Goal: Task Accomplishment & Management: Complete application form

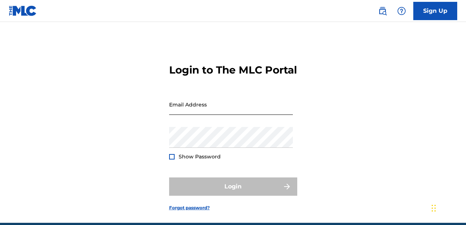
click at [213, 115] on input "Email Address" at bounding box center [231, 104] width 124 height 21
type input "[EMAIL_ADDRESS][DOMAIN_NAME]"
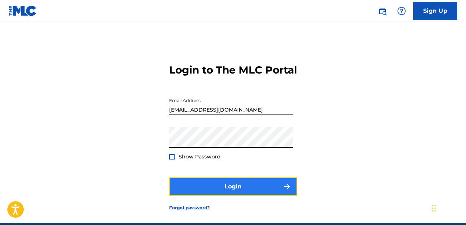
click at [227, 195] on button "Login" at bounding box center [233, 187] width 128 height 18
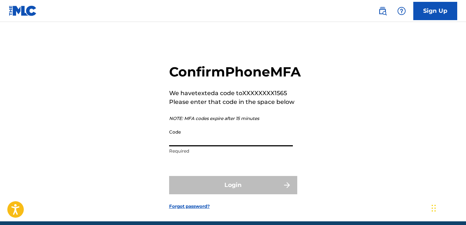
click at [236, 146] on input "Code" at bounding box center [231, 136] width 124 height 21
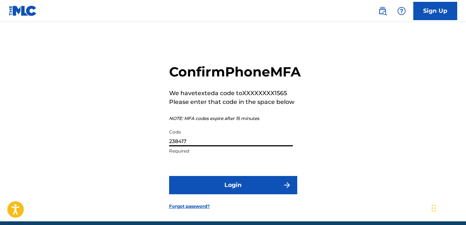
type input "238417"
click at [169, 176] on button "Login" at bounding box center [233, 185] width 128 height 18
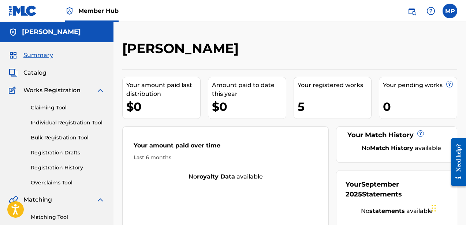
click at [337, 109] on div "5" at bounding box center [335, 106] width 74 height 16
drag, startPoint x: 302, startPoint y: 116, endPoint x: 301, endPoint y: 108, distance: 7.3
click at [302, 115] on div "Your registered works 5" at bounding box center [333, 98] width 78 height 42
click at [301, 107] on div "5" at bounding box center [335, 106] width 74 height 16
click at [304, 82] on div "Your registered works" at bounding box center [335, 85] width 74 height 9
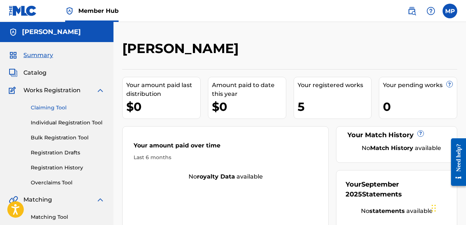
click at [52, 108] on link "Claiming Tool" at bounding box center [68, 108] width 74 height 8
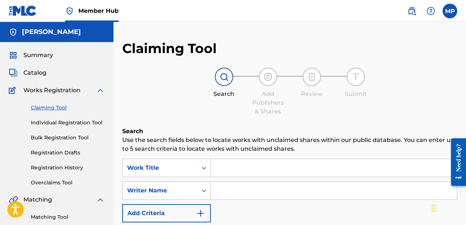
click at [234, 174] on input "Search Form" at bounding box center [334, 168] width 246 height 18
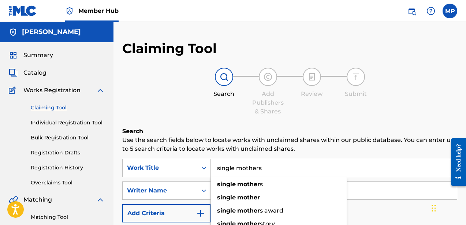
type input "single mothers"
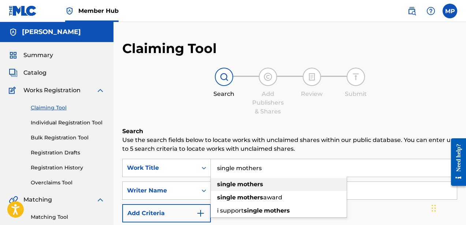
click at [244, 182] on strong "mothers" at bounding box center [250, 184] width 26 height 7
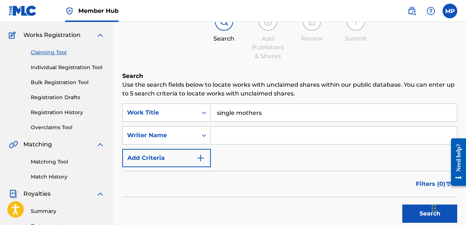
scroll to position [115, 0]
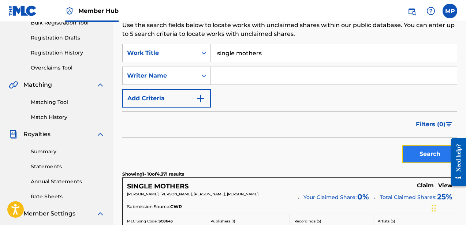
click at [434, 156] on button "Search" at bounding box center [429, 154] width 55 height 18
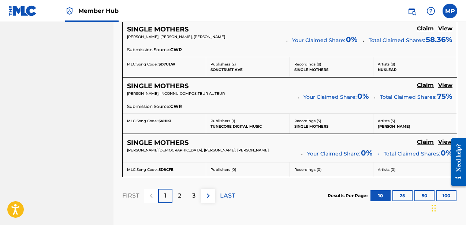
scroll to position [662, 0]
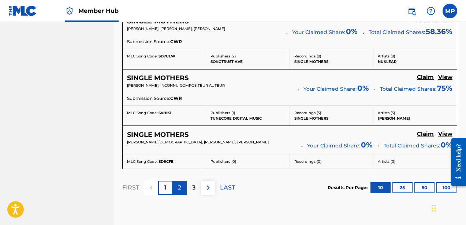
click at [181, 189] on p "2" at bounding box center [179, 187] width 3 height 9
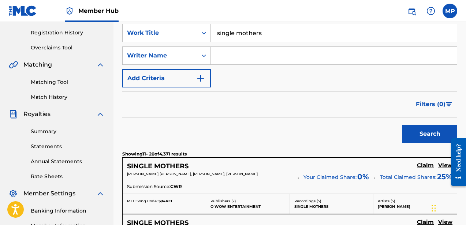
scroll to position [115, 0]
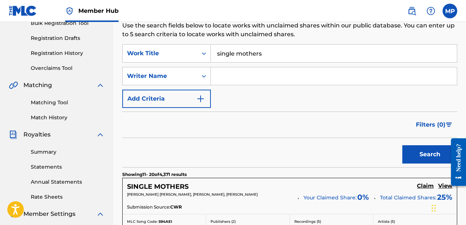
click at [231, 77] on input "Search Form" at bounding box center [334, 76] width 246 height 18
click at [217, 74] on input "[PERSON_NAME]" at bounding box center [334, 76] width 246 height 18
click at [402, 145] on button "Search" at bounding box center [429, 154] width 55 height 18
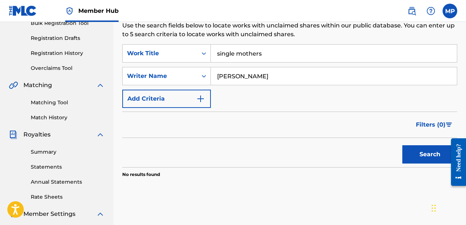
click at [226, 76] on input "[PERSON_NAME]" at bounding box center [334, 76] width 246 height 18
type input "[PERSON_NAME]"
click at [402, 145] on button "Search" at bounding box center [429, 154] width 55 height 18
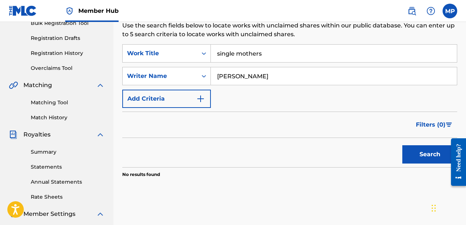
click at [247, 77] on input "[PERSON_NAME]" at bounding box center [334, 76] width 246 height 18
click at [201, 52] on icon "Search Form" at bounding box center [203, 53] width 7 height 7
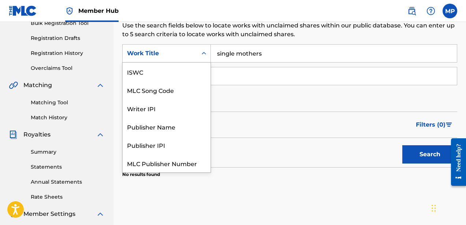
scroll to position [18, 0]
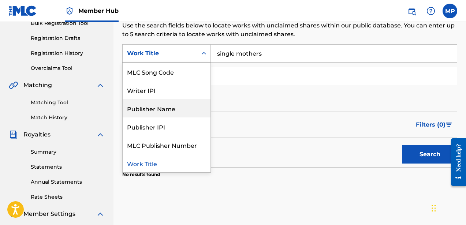
click at [185, 108] on div "Publisher Name" at bounding box center [167, 108] width 88 height 18
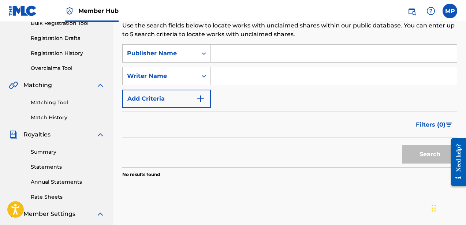
click at [217, 51] on input "Search Form" at bounding box center [334, 54] width 246 height 18
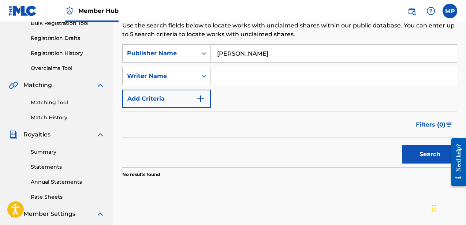
type input "[PERSON_NAME]"
click at [402, 145] on button "Search" at bounding box center [429, 154] width 55 height 18
click at [201, 56] on icon "Search Form" at bounding box center [203, 53] width 7 height 7
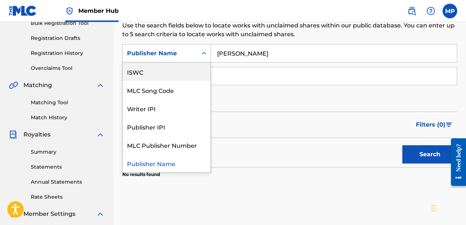
click at [183, 78] on div "ISWC" at bounding box center [167, 72] width 88 height 18
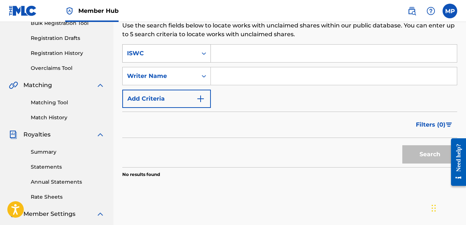
click at [187, 52] on div "ISWC" at bounding box center [160, 53] width 66 height 9
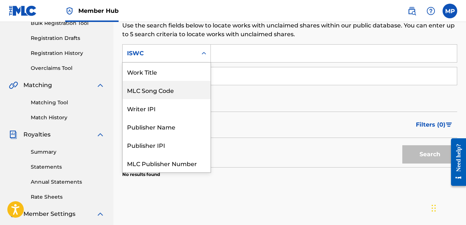
scroll to position [0, 0]
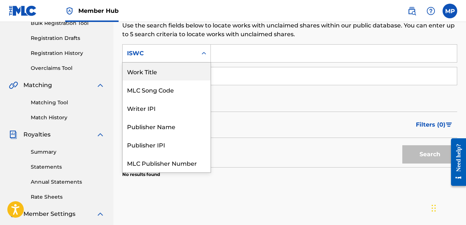
click at [177, 75] on div "Work Title" at bounding box center [167, 71] width 88 height 18
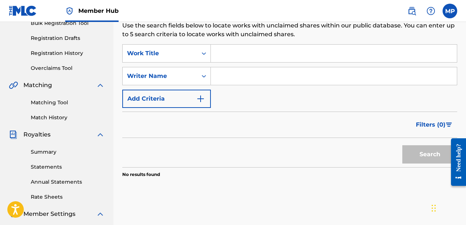
click at [235, 48] on input "Search Form" at bounding box center [334, 54] width 246 height 18
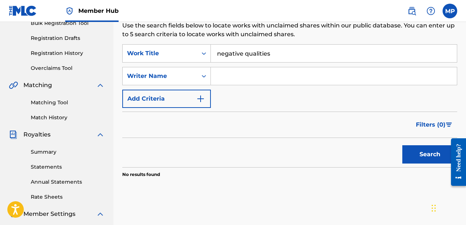
type input "negative qualities"
click at [402, 145] on button "Search" at bounding box center [429, 154] width 55 height 18
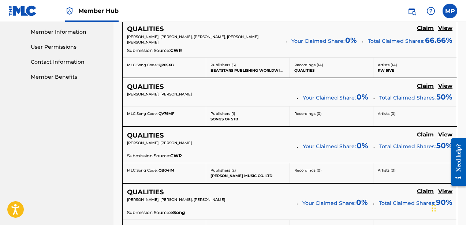
scroll to position [69, 0]
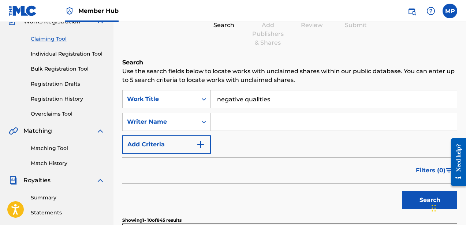
click at [237, 123] on input "Search Form" at bounding box center [334, 122] width 246 height 18
type input "[PERSON_NAME] [PERSON_NAME]"
click at [402, 191] on button "Search" at bounding box center [429, 200] width 55 height 18
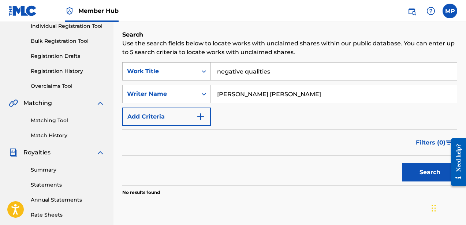
scroll to position [63, 0]
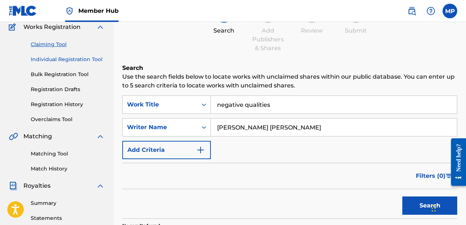
click at [62, 60] on link "Individual Registration Tool" at bounding box center [68, 60] width 74 height 8
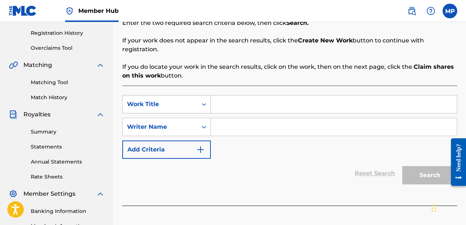
scroll to position [141, 0]
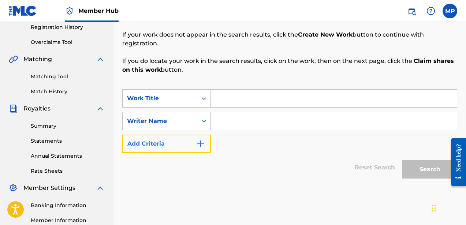
click at [204, 139] on img "Search Form" at bounding box center [200, 143] width 9 height 9
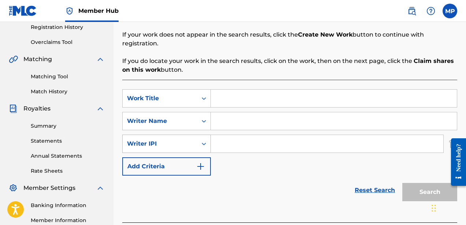
click at [199, 140] on div "Search Form" at bounding box center [203, 143] width 13 height 13
click at [261, 80] on div "SearchWithCriteria0d0a16ea-a364-4948-bd1c-8fdae9695194 Work Title SearchWithCri…" at bounding box center [289, 151] width 335 height 143
click at [157, 139] on div "Writer IPI" at bounding box center [160, 143] width 66 height 9
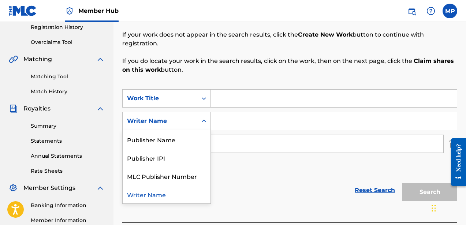
click at [163, 118] on div "Writer Name" at bounding box center [160, 121] width 75 height 14
click at [158, 94] on div "Work Title" at bounding box center [160, 98] width 66 height 9
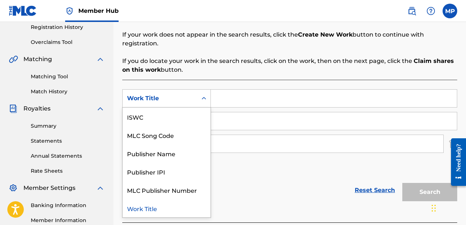
click at [158, 94] on div "Work Title" at bounding box center [160, 98] width 66 height 9
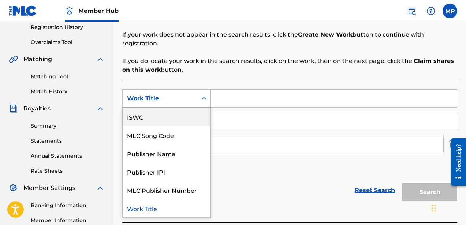
click at [158, 108] on div "ISWC" at bounding box center [167, 117] width 88 height 18
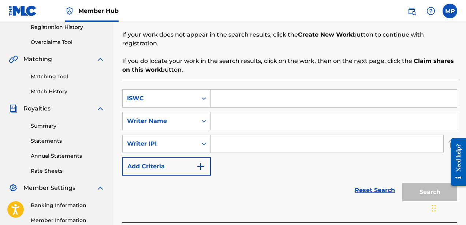
click at [234, 96] on input "Search Form" at bounding box center [334, 99] width 246 height 18
paste input "T9222838882"
type input "T9222838882"
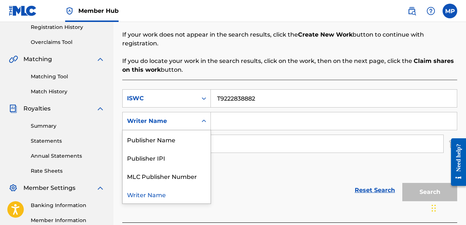
click at [181, 117] on div "Writer Name" at bounding box center [160, 121] width 66 height 9
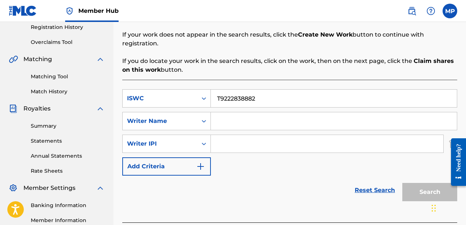
click at [257, 112] on input "Search Form" at bounding box center [334, 121] width 246 height 18
type input "[PERSON_NAME]"
click at [233, 135] on input "Search Form" at bounding box center [327, 144] width 232 height 18
paste input "756617510"
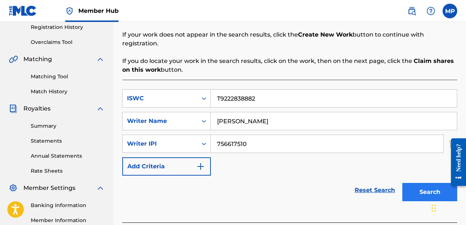
type input "756617510"
click at [420, 183] on button "Search" at bounding box center [429, 192] width 55 height 18
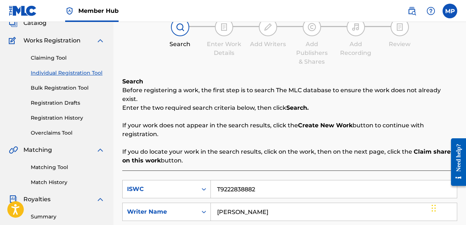
scroll to position [48, 0]
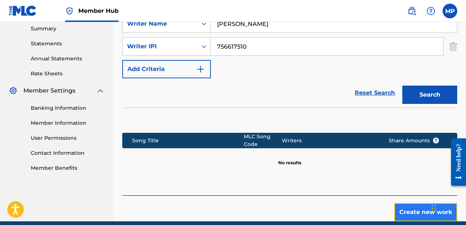
click at [398, 203] on button "Create new work" at bounding box center [425, 212] width 63 height 18
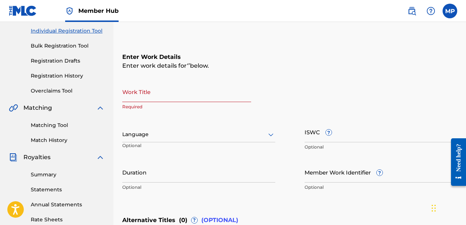
scroll to position [90, 0]
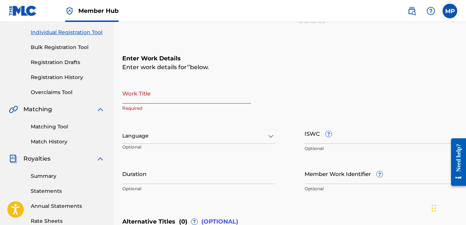
click at [189, 101] on input "Work Title" at bounding box center [186, 93] width 129 height 21
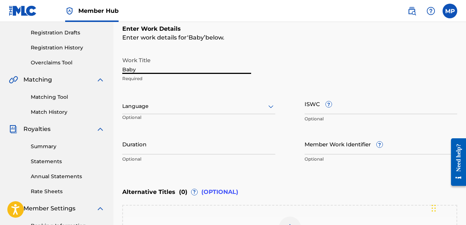
scroll to position [124, 0]
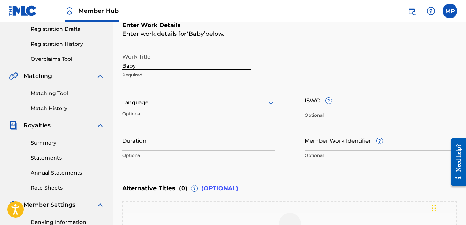
type input "Baby"
click at [257, 102] on div at bounding box center [198, 102] width 153 height 9
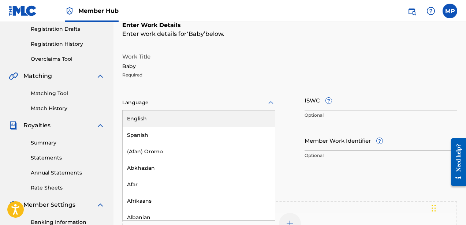
click at [245, 118] on div "English" at bounding box center [199, 119] width 152 height 16
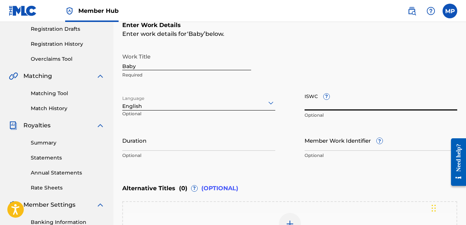
click at [342, 105] on input "ISWC ?" at bounding box center [381, 100] width 153 height 21
paste input "T9222838882"
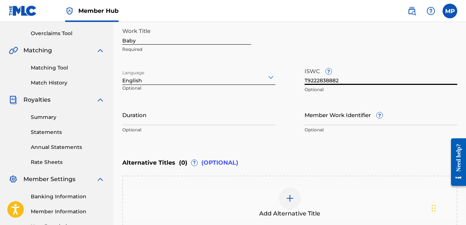
scroll to position [151, 0]
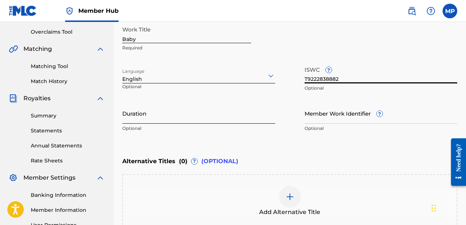
type input "T9222838882"
click at [181, 117] on input "Duration" at bounding box center [198, 113] width 153 height 21
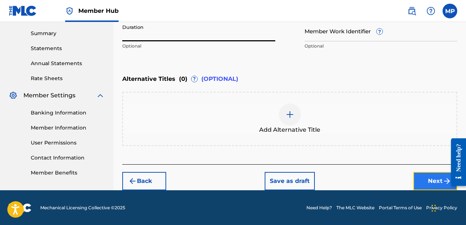
click at [428, 186] on button "Next" at bounding box center [435, 181] width 44 height 18
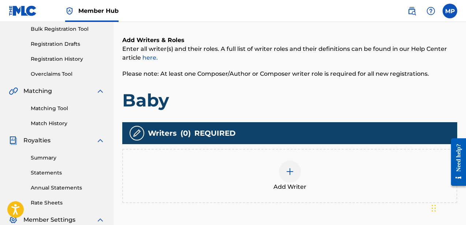
scroll to position [109, 0]
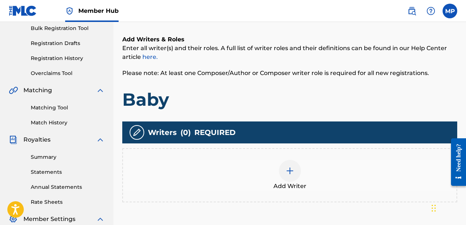
click at [295, 179] on div at bounding box center [290, 171] width 22 height 22
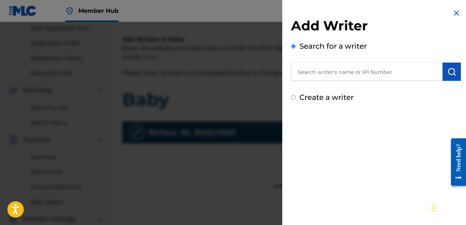
click at [308, 75] on input "text" at bounding box center [367, 72] width 152 height 18
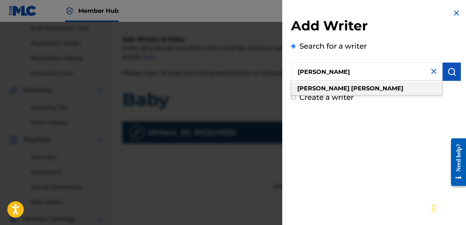
click at [309, 89] on strong "[PERSON_NAME]" at bounding box center [323, 88] width 52 height 7
type input "[PERSON_NAME]"
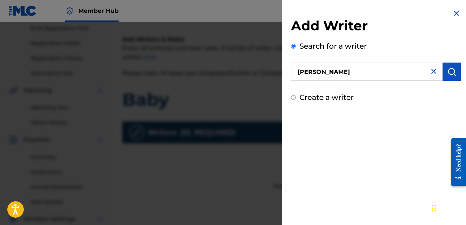
click at [323, 75] on input "[PERSON_NAME]" at bounding box center [367, 72] width 152 height 18
click at [292, 99] on input "Create a writer" at bounding box center [293, 97] width 5 height 5
radio input "false"
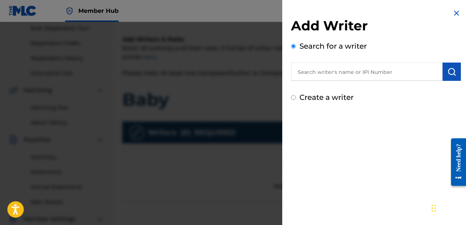
radio input "true"
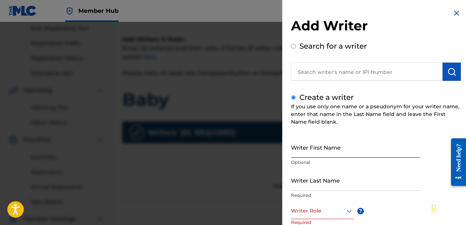
click at [318, 152] on input "Writer First Name" at bounding box center [355, 147] width 129 height 21
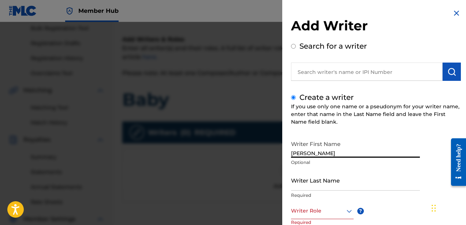
type input "[PERSON_NAME]"
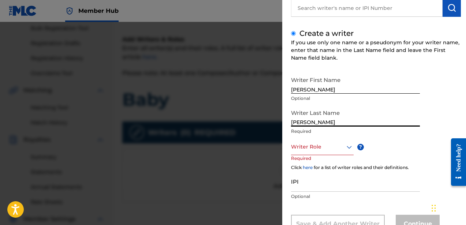
scroll to position [67, 0]
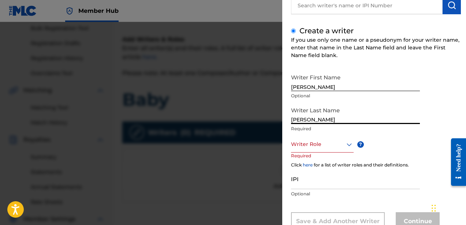
type input "[PERSON_NAME]"
click at [302, 150] on div "Writer Role" at bounding box center [322, 144] width 63 height 16
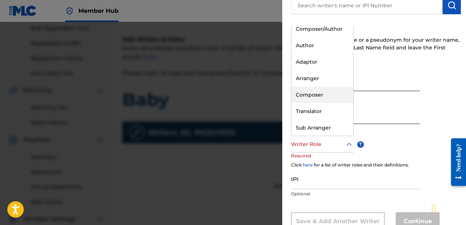
scroll to position [0, 0]
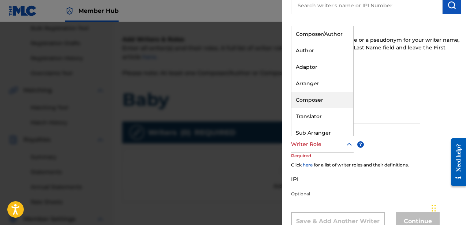
click at [326, 100] on div "Composer" at bounding box center [322, 100] width 62 height 16
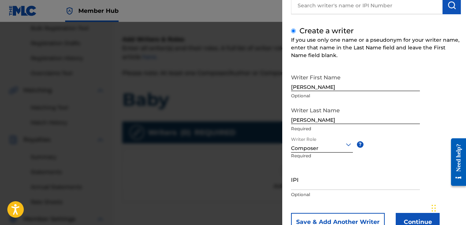
scroll to position [93, 0]
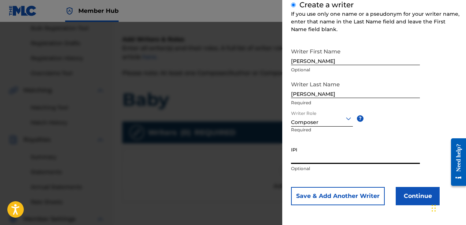
click at [337, 159] on input "IPI" at bounding box center [355, 153] width 129 height 21
paste input "756617510"
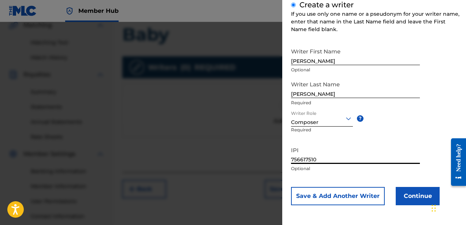
scroll to position [193, 0]
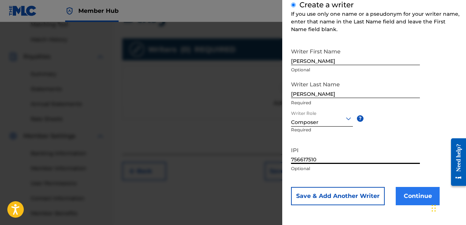
type input "756617510"
click at [417, 200] on button "Continue" at bounding box center [418, 196] width 44 height 18
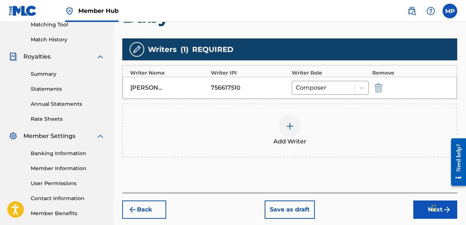
click at [288, 123] on img at bounding box center [290, 126] width 9 height 9
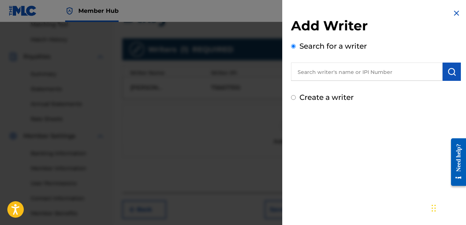
click at [327, 73] on input "text" at bounding box center [367, 72] width 152 height 18
type input "A"
click at [310, 100] on label "Create a writer" at bounding box center [326, 97] width 54 height 9
radio input "true"
click at [296, 100] on input "Create a writer" at bounding box center [293, 97] width 5 height 5
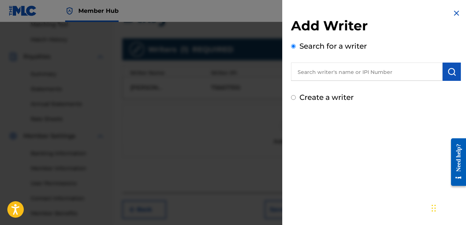
radio input "false"
radio input "true"
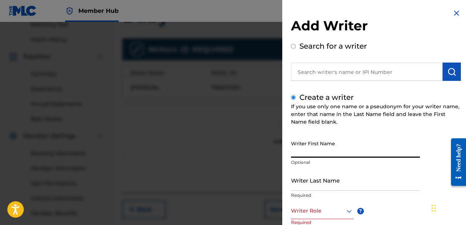
click at [318, 148] on input "Writer First Name" at bounding box center [355, 147] width 129 height 21
type input "[PERSON_NAME]"
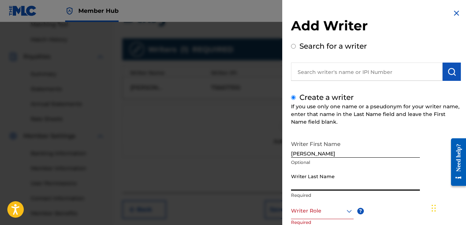
click at [320, 187] on input "Writer Last Name" at bounding box center [355, 180] width 129 height 21
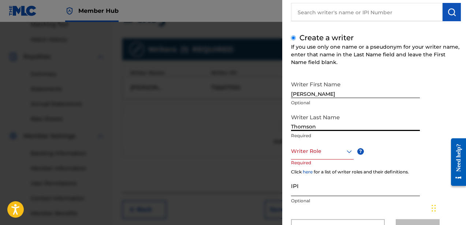
scroll to position [69, 0]
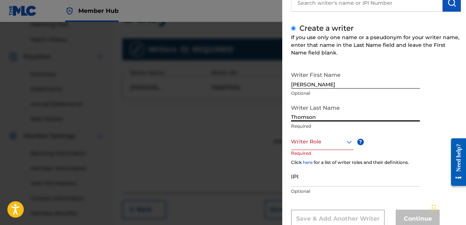
type input "Thomson"
click at [318, 133] on div "Writer Last Name [PERSON_NAME] Required" at bounding box center [355, 117] width 129 height 33
click at [318, 146] on div "Writer Role" at bounding box center [322, 142] width 63 height 16
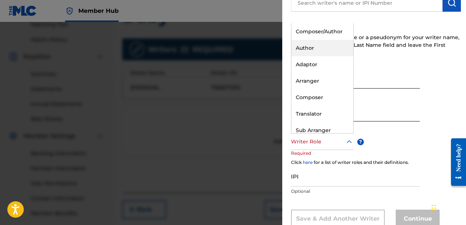
click at [318, 45] on div "Author" at bounding box center [322, 48] width 62 height 16
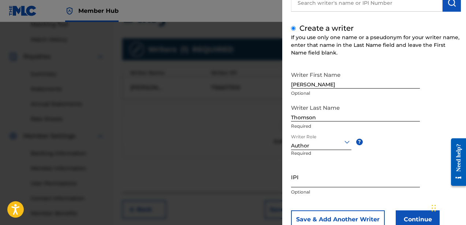
click at [316, 183] on input "IPI" at bounding box center [355, 177] width 129 height 21
paste input "835241156"
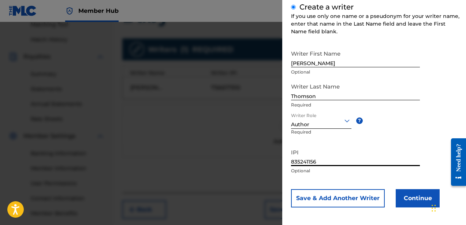
scroll to position [93, 0]
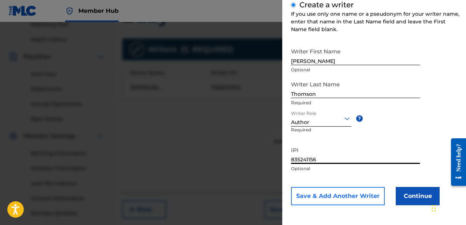
type input "835241156"
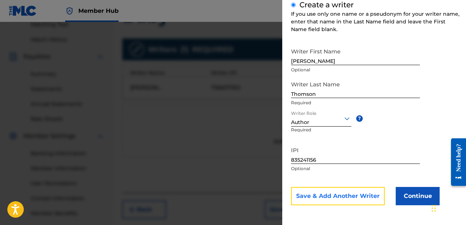
click at [344, 197] on button "Save & Add Another Writer" at bounding box center [338, 196] width 94 height 18
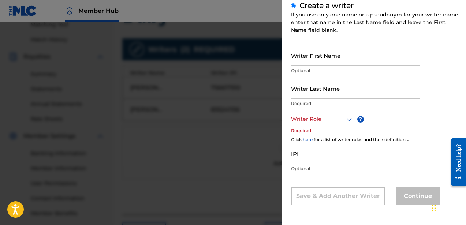
scroll to position [92, 0]
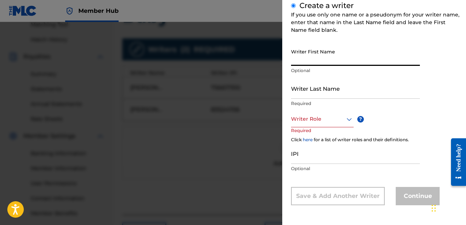
click at [316, 60] on input "Writer First Name" at bounding box center [355, 55] width 129 height 21
type input "[PERSON_NAME]"
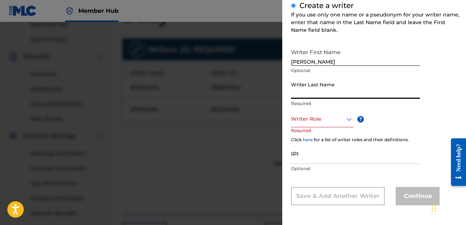
click at [319, 98] on input "Writer Last Name" at bounding box center [355, 88] width 129 height 21
type input "Redsky"
click at [313, 130] on p "Required" at bounding box center [305, 135] width 28 height 16
click at [313, 122] on div at bounding box center [322, 119] width 63 height 9
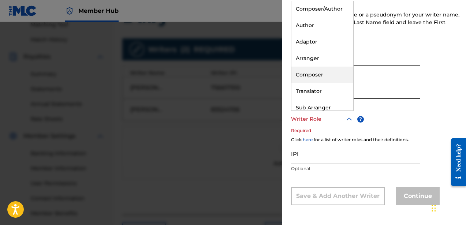
click at [324, 78] on div "Composer" at bounding box center [322, 75] width 62 height 16
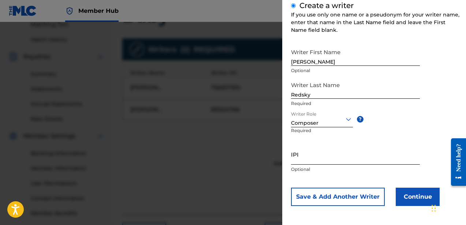
click at [312, 161] on input "IPI" at bounding box center [355, 154] width 129 height 21
paste input "762077043"
type input "762077043"
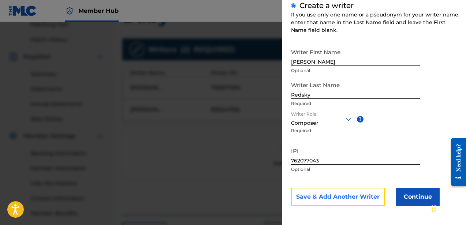
click at [368, 202] on button "Save & Add Another Writer" at bounding box center [338, 197] width 94 height 18
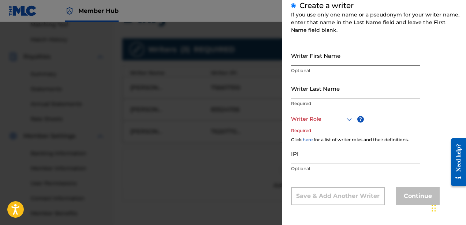
click at [313, 57] on input "Writer First Name" at bounding box center [355, 55] width 129 height 21
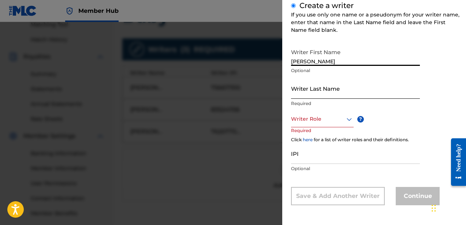
type input "[PERSON_NAME]"
click at [320, 95] on input "Writer Last Name" at bounding box center [355, 88] width 129 height 21
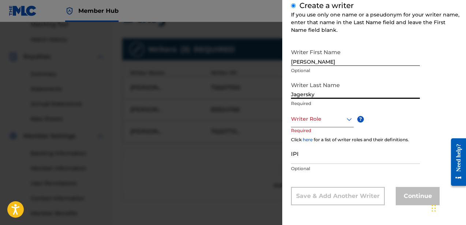
type input "Jagersky"
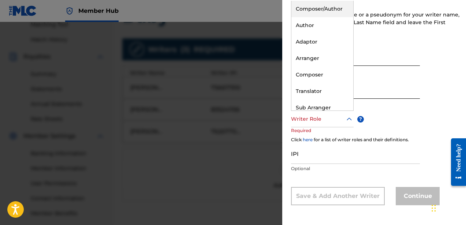
click at [317, 124] on div "Writer Role" at bounding box center [322, 119] width 63 height 16
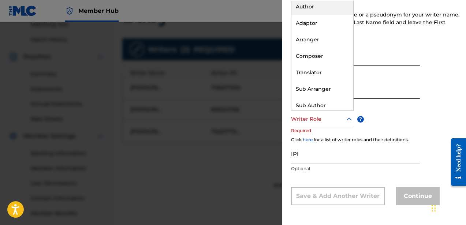
scroll to position [22, 0]
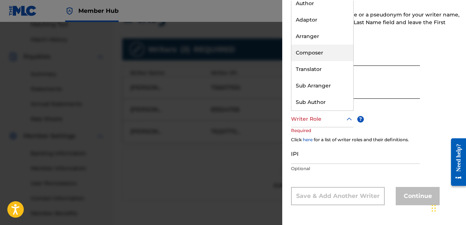
click at [322, 56] on div "Composer" at bounding box center [322, 53] width 62 height 16
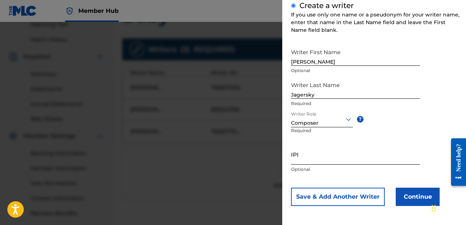
click at [322, 161] on input "IPI" at bounding box center [355, 154] width 129 height 21
paste input "760619141"
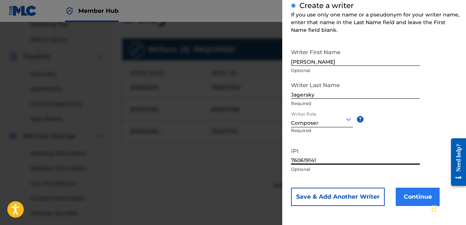
type input "760619141"
click at [408, 196] on button "Continue" at bounding box center [418, 197] width 44 height 18
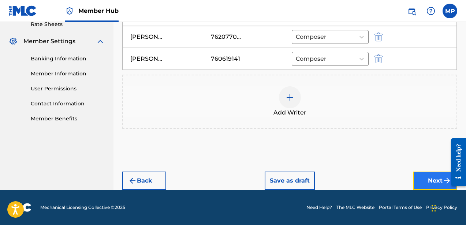
click at [423, 176] on button "Next" at bounding box center [435, 181] width 44 height 18
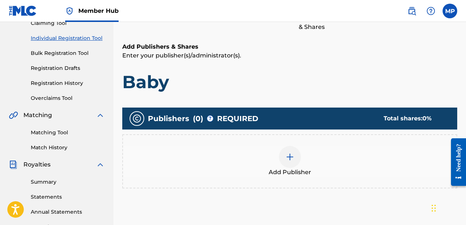
scroll to position [94, 0]
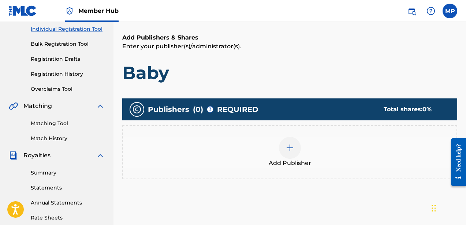
click at [284, 146] on div at bounding box center [290, 148] width 22 height 22
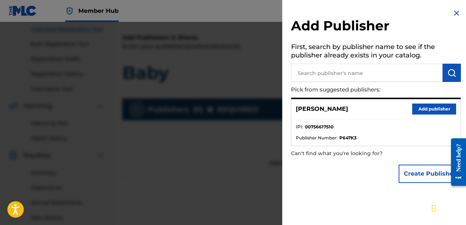
click at [359, 72] on input "text" at bounding box center [367, 73] width 152 height 18
click at [447, 73] on img "submit" at bounding box center [451, 72] width 9 height 9
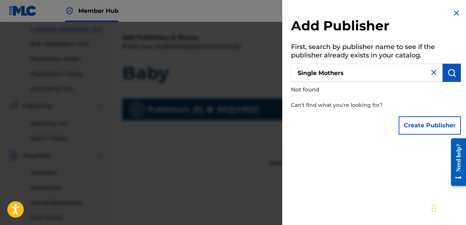
click at [358, 67] on input "Single Mothers" at bounding box center [367, 73] width 152 height 18
click at [359, 67] on input "Single Mothers" at bounding box center [367, 73] width 152 height 18
type input "Dine alone"
click at [435, 72] on img at bounding box center [433, 72] width 9 height 9
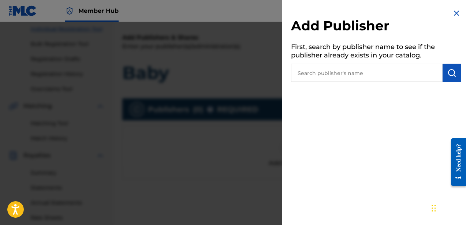
click at [377, 80] on input "text" at bounding box center [367, 73] width 152 height 18
type input "[PERSON_NAME]"
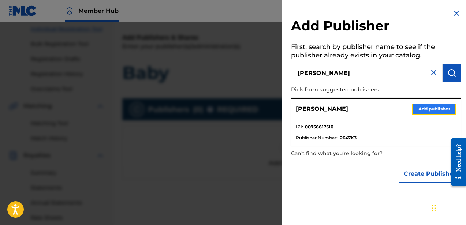
click at [428, 108] on button "Add publisher" at bounding box center [434, 109] width 44 height 11
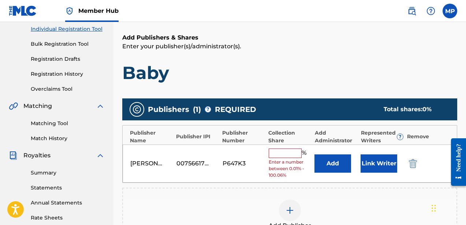
click at [289, 150] on input "text" at bounding box center [285, 154] width 33 height 10
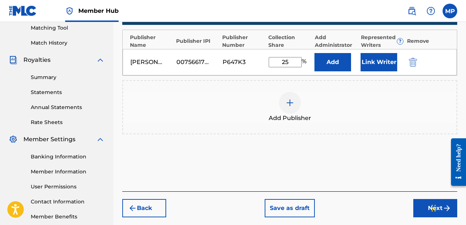
scroll to position [200, 0]
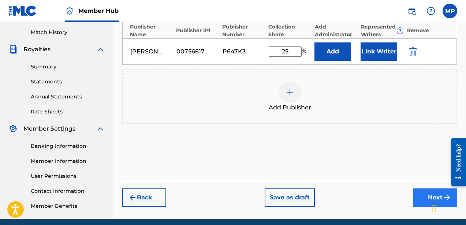
type input "25"
click at [420, 193] on button "Next" at bounding box center [435, 198] width 44 height 18
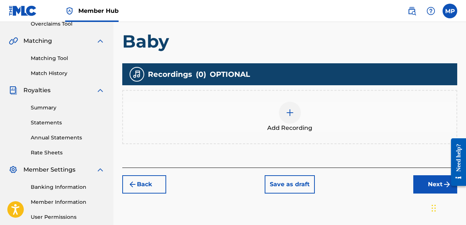
scroll to position [167, 0]
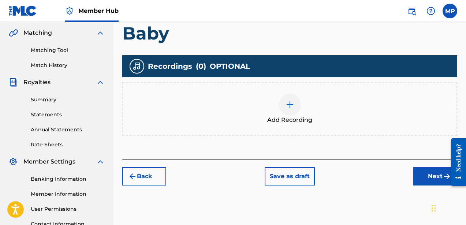
click at [291, 107] on img at bounding box center [290, 104] width 9 height 9
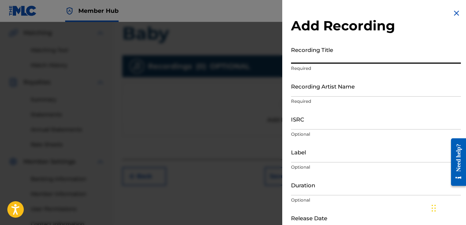
click at [305, 61] on input "Recording Title" at bounding box center [376, 53] width 170 height 21
type input "Baby"
click at [313, 93] on input "Recording Artist Name" at bounding box center [376, 86] width 170 height 21
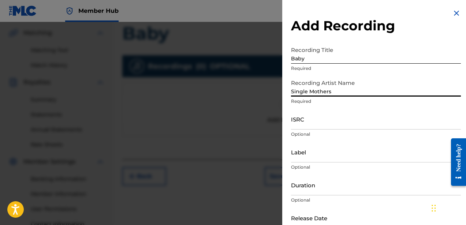
type input "Single Mothers"
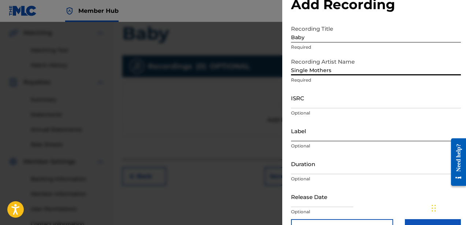
click at [351, 135] on input "Label" at bounding box center [376, 130] width 170 height 21
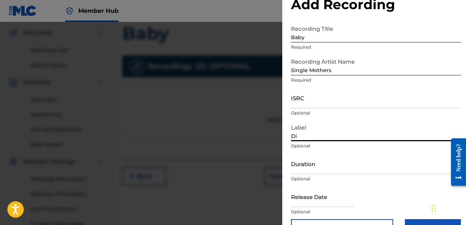
type input "D"
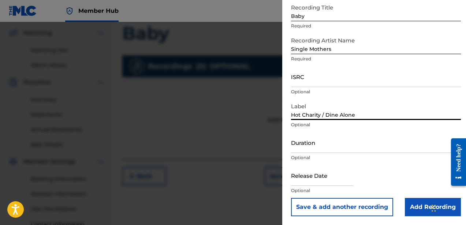
type input "Hot Charity / Dine Alone"
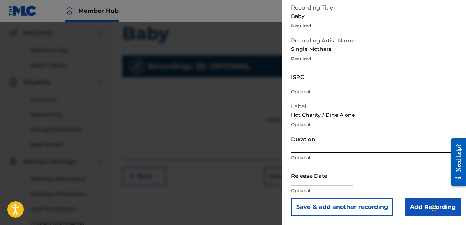
click at [335, 150] on input "Duration" at bounding box center [376, 142] width 170 height 21
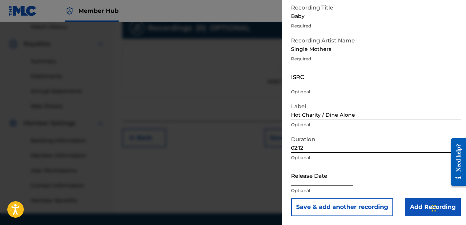
scroll to position [219, 0]
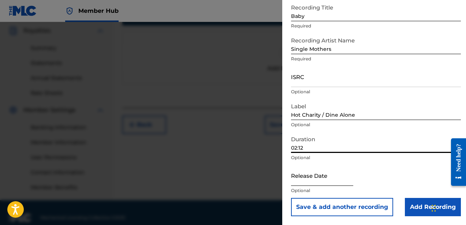
type input "02:12"
click at [309, 182] on input "text" at bounding box center [322, 175] width 62 height 21
select select "8"
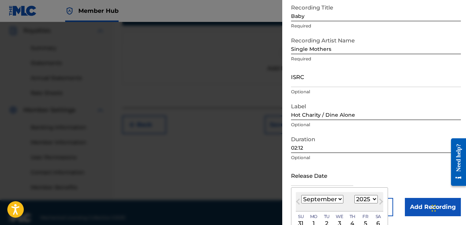
click at [368, 201] on select "1899 1900 1901 1902 1903 1904 1905 1906 1907 1908 1909 1910 1911 1912 1913 1914…" at bounding box center [365, 199] width 23 height 8
select select "2012"
click at [321, 198] on select "January February March April May June July August September October November De…" at bounding box center [322, 199] width 42 height 8
select select "3"
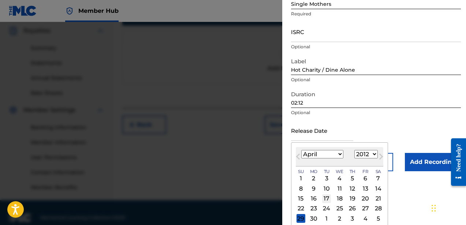
click at [327, 197] on div "17" at bounding box center [326, 198] width 9 height 9
type input "[DATE]"
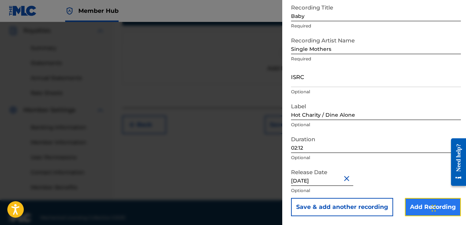
click at [409, 208] on input "Add Recording" at bounding box center [433, 207] width 56 height 18
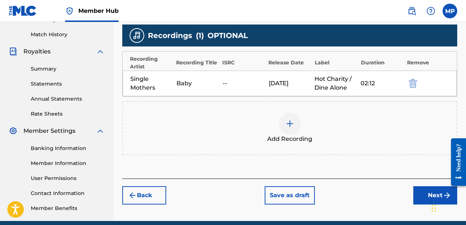
scroll to position [199, 0]
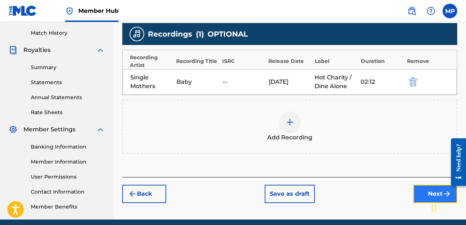
click at [418, 190] on button "Next" at bounding box center [435, 194] width 44 height 18
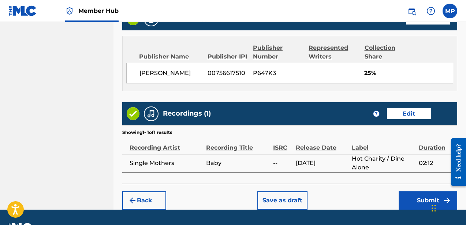
scroll to position [428, 0]
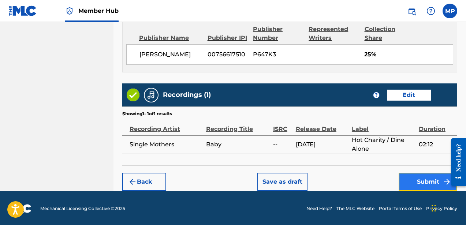
click at [405, 173] on button "Submit" at bounding box center [428, 182] width 59 height 18
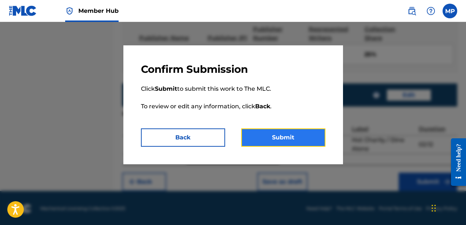
click at [296, 142] on button "Submit" at bounding box center [283, 138] width 84 height 18
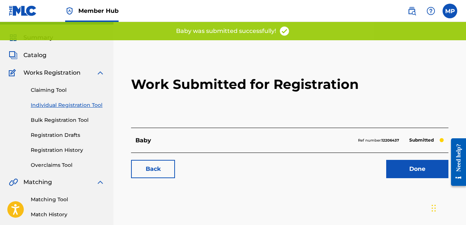
scroll to position [23, 0]
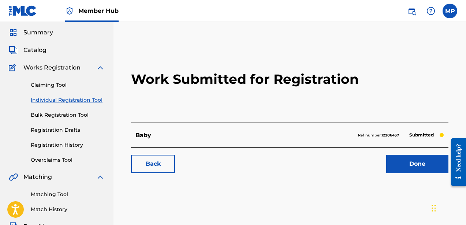
click at [65, 97] on link "Individual Registration Tool" at bounding box center [68, 100] width 74 height 8
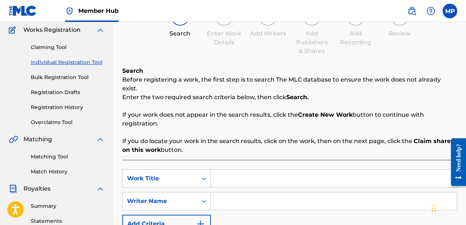
scroll to position [111, 0]
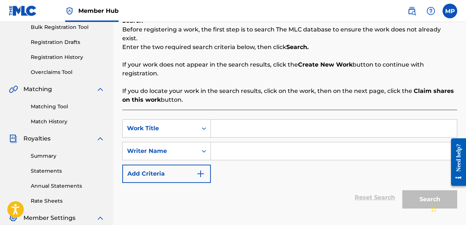
click at [230, 121] on input "Search Form" at bounding box center [334, 129] width 246 height 18
type input "half-lit"
click at [235, 142] on input "Search Form" at bounding box center [334, 151] width 246 height 18
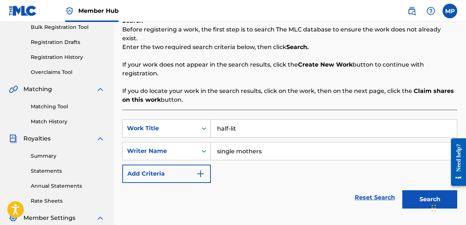
type input "single mothers"
click at [402, 190] on button "Search" at bounding box center [429, 199] width 55 height 18
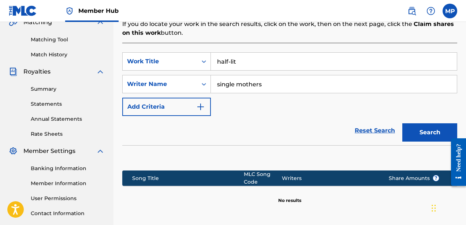
scroll to position [238, 0]
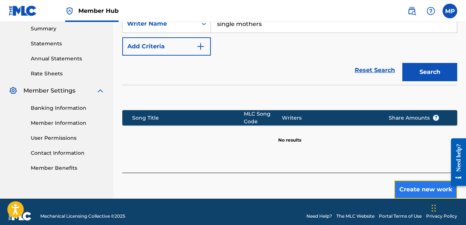
click at [406, 181] on button "Create new work" at bounding box center [425, 190] width 63 height 18
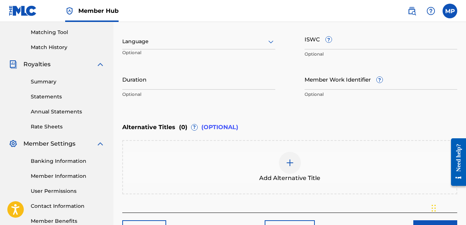
scroll to position [179, 0]
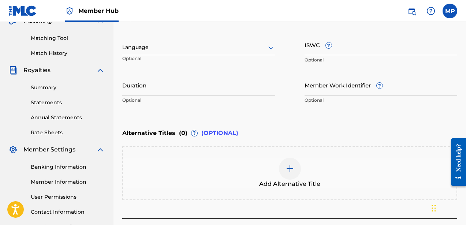
click at [198, 52] on div "Language" at bounding box center [198, 47] width 153 height 15
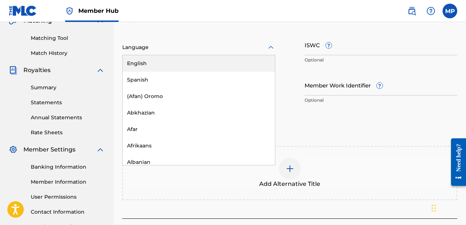
click at [195, 64] on div "English" at bounding box center [199, 63] width 152 height 16
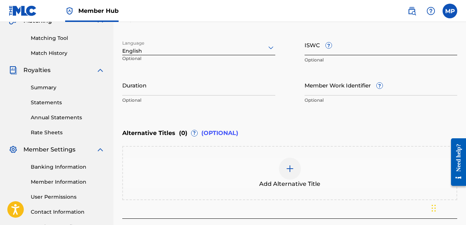
click at [311, 52] on input "ISWC ?" at bounding box center [381, 44] width 153 height 21
paste input "T9222838995"
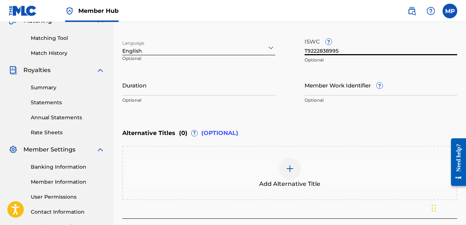
type input "T9222838995"
click at [188, 96] on div "Duration Optional" at bounding box center [198, 91] width 153 height 33
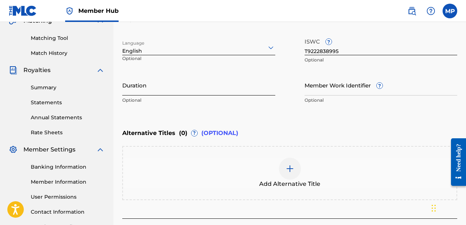
click at [150, 93] on input "Duration" at bounding box center [198, 85] width 153 height 21
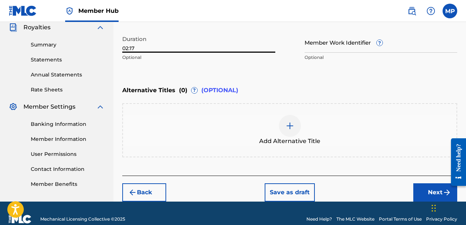
scroll to position [233, 0]
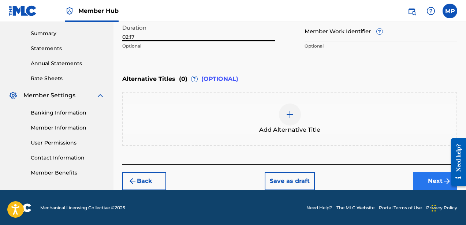
type input "02:17"
click at [422, 179] on button "Next" at bounding box center [435, 181] width 44 height 18
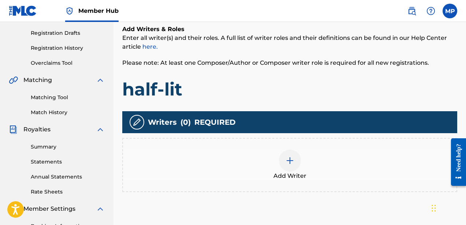
scroll to position [131, 0]
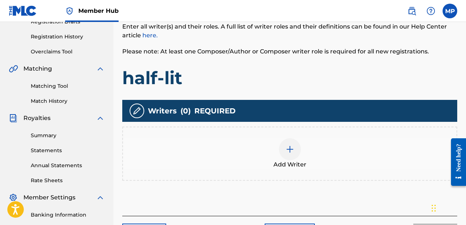
click at [288, 152] on img at bounding box center [290, 149] width 9 height 9
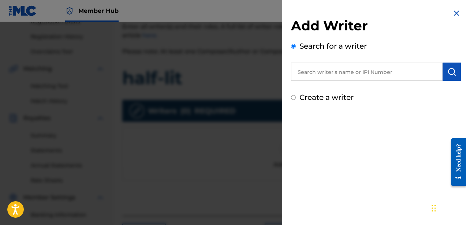
click at [323, 67] on input "text" at bounding box center [367, 72] width 152 height 18
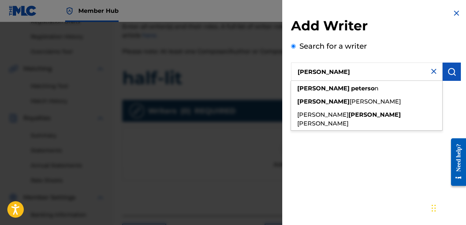
type input "[PERSON_NAME]"
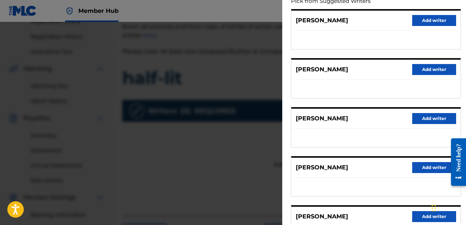
scroll to position [0, 0]
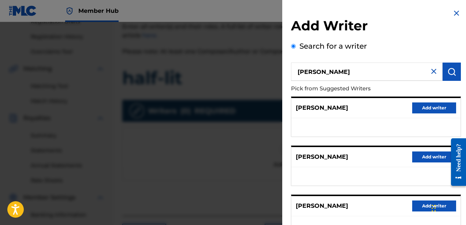
click at [429, 70] on img at bounding box center [433, 71] width 9 height 9
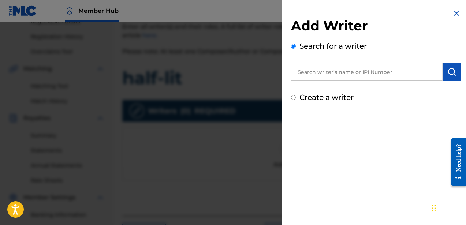
click at [338, 98] on label "Create a writer" at bounding box center [326, 97] width 54 height 9
radio input "true"
click at [296, 98] on input "Create a writer" at bounding box center [293, 97] width 5 height 5
radio input "false"
radio input "true"
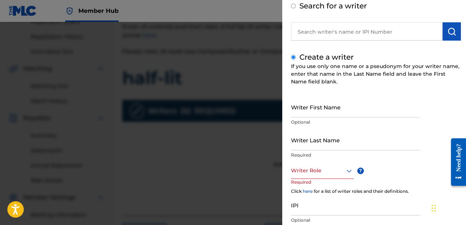
scroll to position [45, 0]
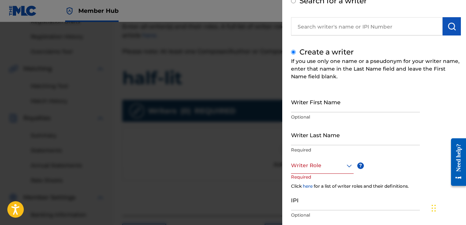
click at [323, 115] on p "Optional" at bounding box center [355, 117] width 129 height 7
click at [323, 103] on input "Writer First Name" at bounding box center [355, 102] width 129 height 21
type input "[PERSON_NAME]"
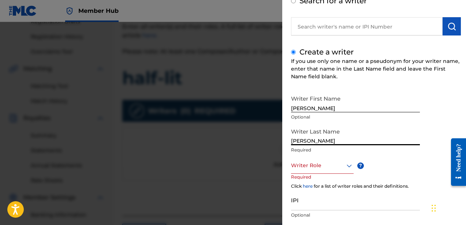
type input "[PERSON_NAME]"
click at [320, 170] on div "Writer Role" at bounding box center [322, 165] width 63 height 16
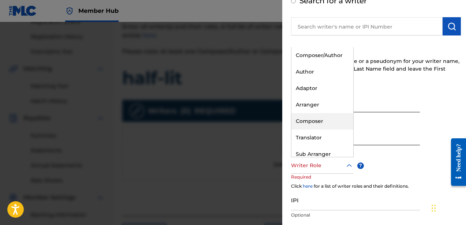
click at [313, 117] on div "Composer" at bounding box center [322, 121] width 62 height 16
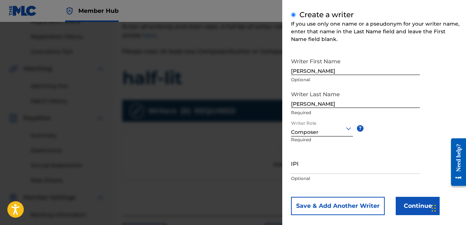
scroll to position [93, 0]
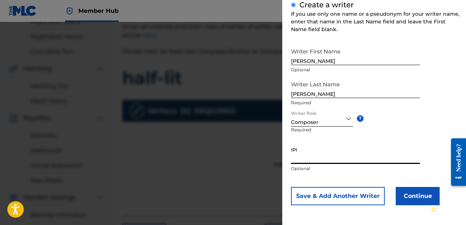
click at [325, 158] on input "IPI" at bounding box center [355, 153] width 129 height 21
paste input "756617510"
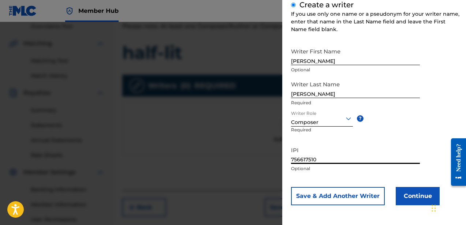
scroll to position [159, 0]
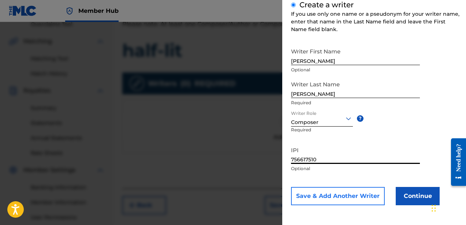
type input "756617510"
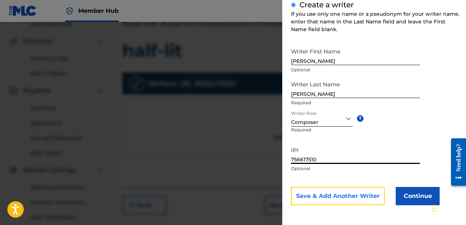
click at [359, 198] on button "Save & Add Another Writer" at bounding box center [338, 196] width 94 height 18
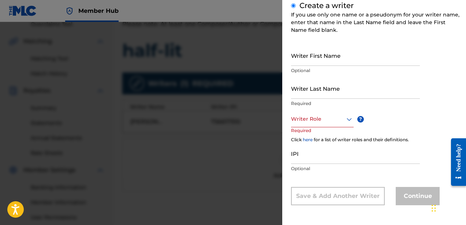
scroll to position [92, 0]
click at [315, 59] on input "Writer First Name" at bounding box center [355, 55] width 129 height 21
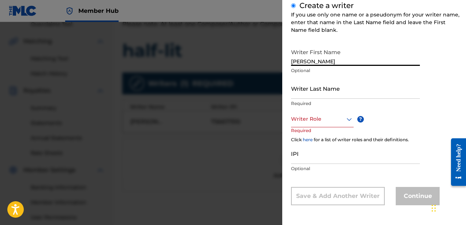
type input "[PERSON_NAME]"
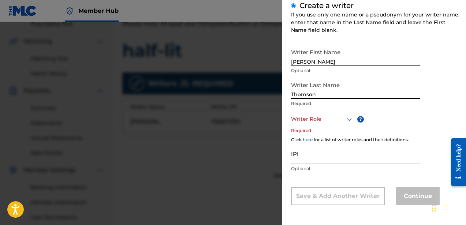
type input "Thomson"
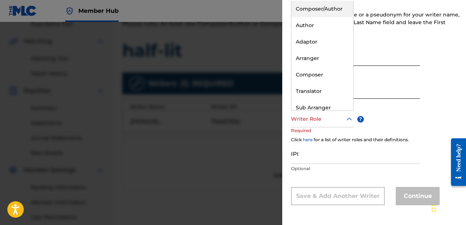
click at [316, 120] on div at bounding box center [322, 119] width 63 height 9
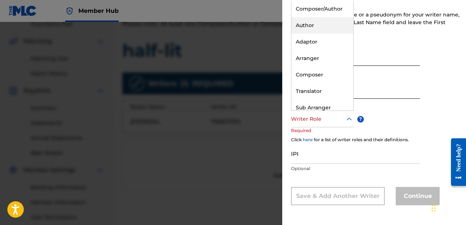
click at [312, 28] on div "Author" at bounding box center [322, 25] width 62 height 16
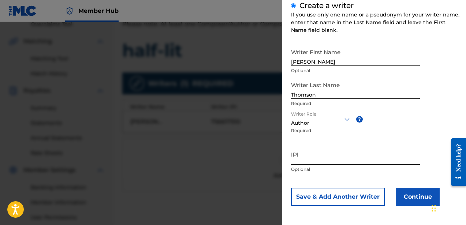
click at [322, 162] on input "IPI" at bounding box center [355, 154] width 129 height 21
paste input "835241156"
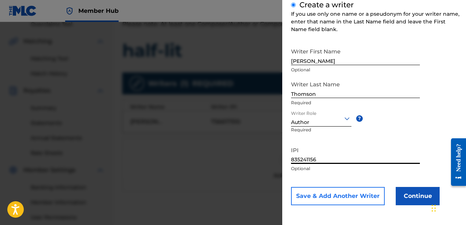
type input "835241156"
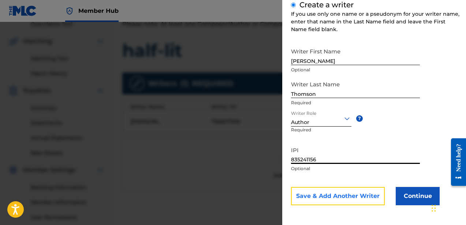
click at [348, 197] on button "Save & Add Another Writer" at bounding box center [338, 196] width 94 height 18
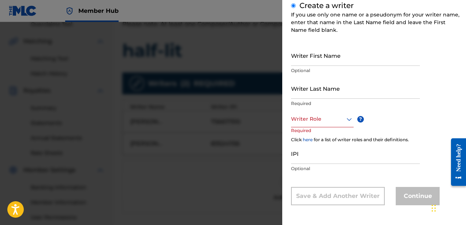
scroll to position [92, 0]
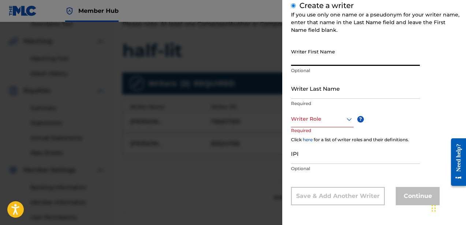
click at [321, 62] on input "Writer First Name" at bounding box center [355, 55] width 129 height 21
type input "[PERSON_NAME]"
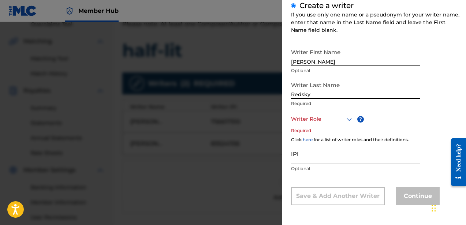
type input "Redsky"
click at [320, 124] on div "Writer Role" at bounding box center [322, 119] width 63 height 16
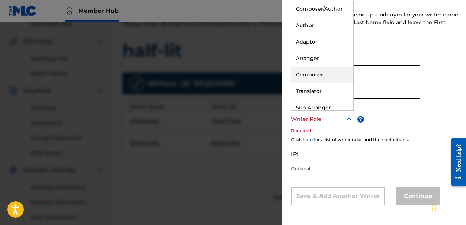
click at [314, 78] on div "Composer" at bounding box center [322, 75] width 62 height 16
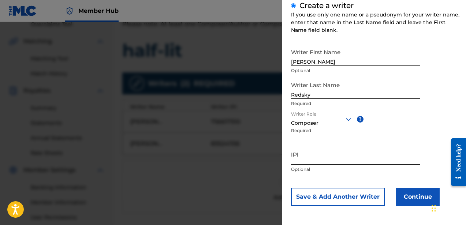
click at [328, 157] on input "IPI" at bounding box center [355, 154] width 129 height 21
paste input "762077043"
type input "762077043"
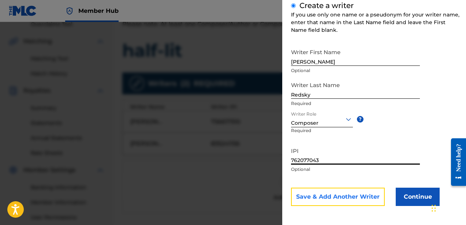
click at [352, 197] on button "Save & Add Another Writer" at bounding box center [338, 197] width 94 height 18
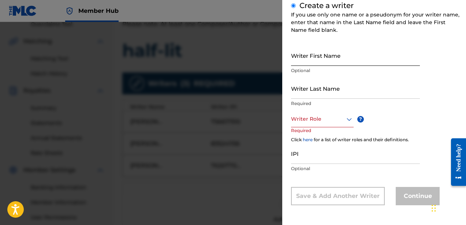
click at [307, 64] on input "Writer First Name" at bounding box center [355, 55] width 129 height 21
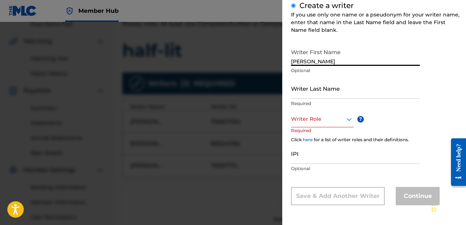
type input "[PERSON_NAME]"
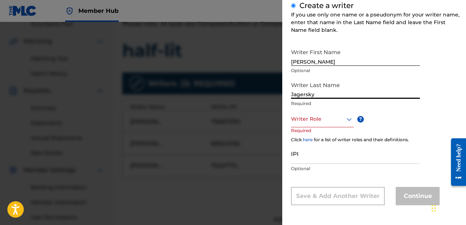
type input "Jagersky"
click at [316, 127] on p "Required" at bounding box center [305, 135] width 28 height 16
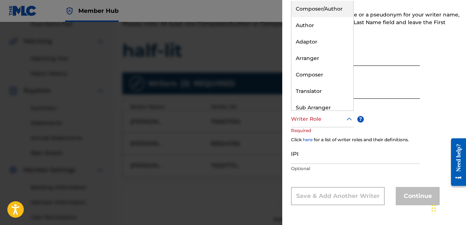
click at [316, 122] on div at bounding box center [322, 119] width 63 height 9
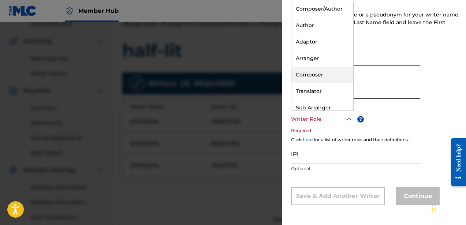
click at [319, 75] on div "Composer" at bounding box center [322, 75] width 62 height 16
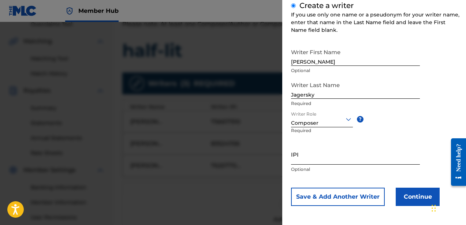
click at [315, 160] on input "IPI" at bounding box center [355, 154] width 129 height 21
paste input "760619141"
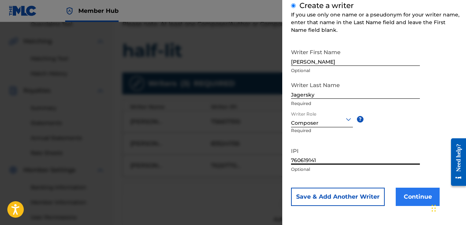
type input "760619141"
click at [401, 194] on button "Continue" at bounding box center [418, 197] width 44 height 18
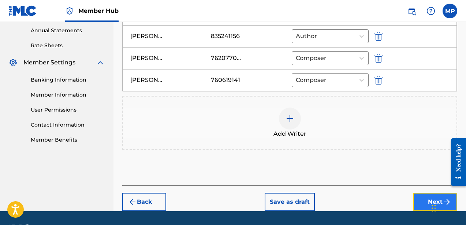
click at [422, 198] on button "Next" at bounding box center [435, 202] width 44 height 18
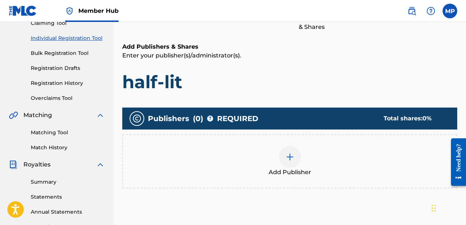
scroll to position [87, 0]
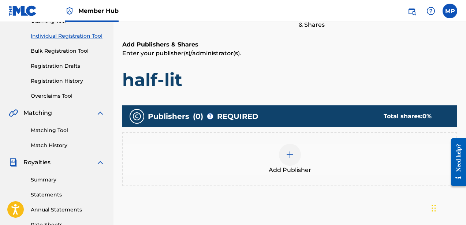
click at [286, 155] on img at bounding box center [290, 154] width 9 height 9
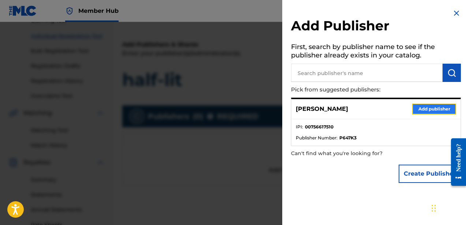
click at [429, 111] on button "Add publisher" at bounding box center [434, 109] width 44 height 11
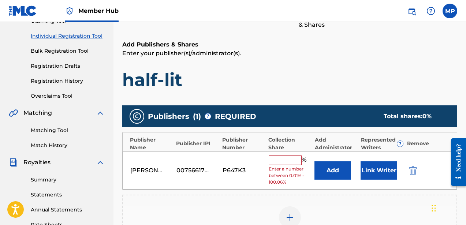
click at [291, 160] on input "text" at bounding box center [285, 161] width 33 height 10
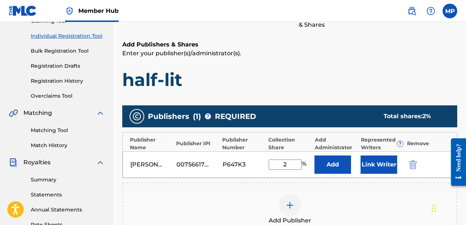
type input "25"
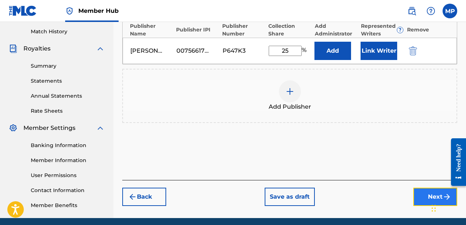
click at [425, 202] on button "Next" at bounding box center [435, 197] width 44 height 18
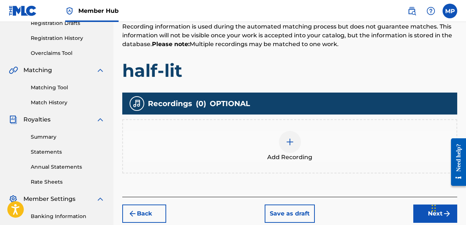
scroll to position [130, 0]
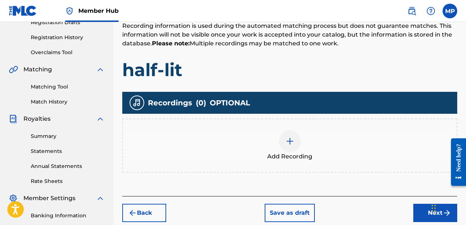
click at [293, 142] on img at bounding box center [290, 141] width 9 height 9
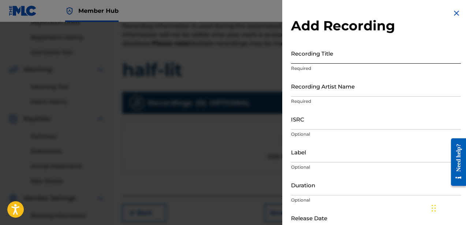
click at [323, 55] on input "Recording Title" at bounding box center [376, 53] width 170 height 21
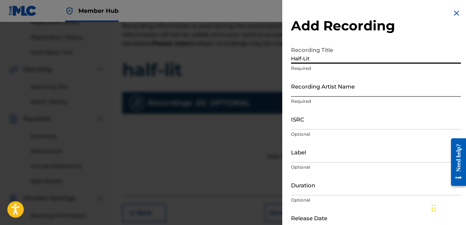
type input "Half-Lit"
click at [316, 96] on input "Recording Artist Name" at bounding box center [376, 86] width 170 height 21
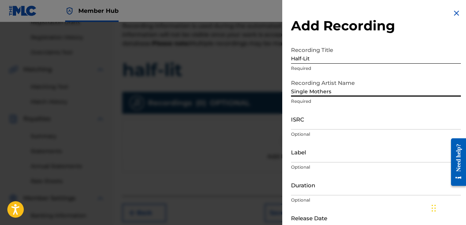
type input "Single Mothers"
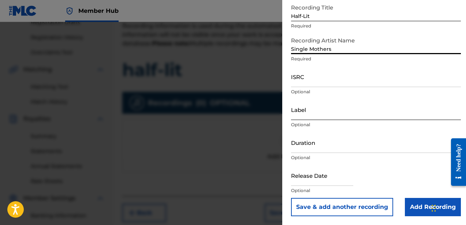
click at [339, 119] on input "Label" at bounding box center [376, 109] width 170 height 21
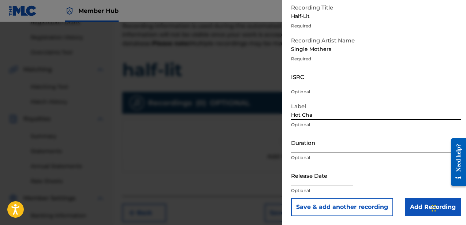
type input "Hot Charity / Dine Alone"
click at [341, 148] on input "Duration" at bounding box center [376, 142] width 170 height 21
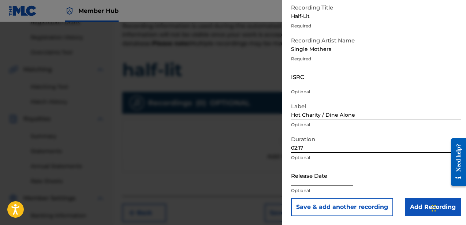
scroll to position [136, 0]
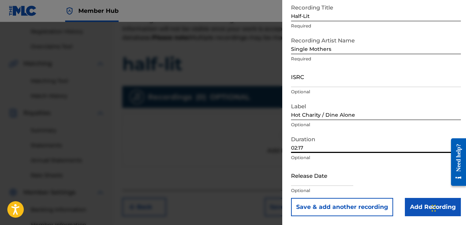
type input "02:17"
click at [311, 185] on input "text" at bounding box center [322, 175] width 62 height 21
select select "8"
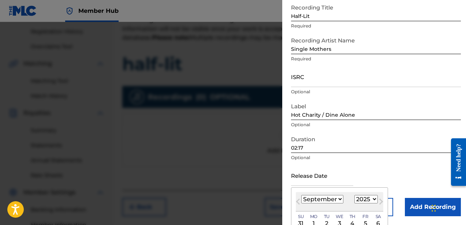
click at [368, 201] on select "1899 1900 1901 1902 1903 1904 1905 1906 1907 1908 1909 1910 1911 1912 1913 1914…" at bounding box center [365, 199] width 23 height 8
select select "2014"
click at [335, 197] on select "January February March April May June July August September October November De…" at bounding box center [322, 199] width 42 height 8
select select "9"
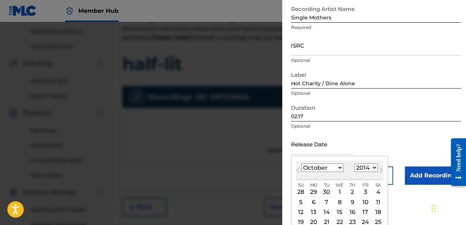
scroll to position [77, 0]
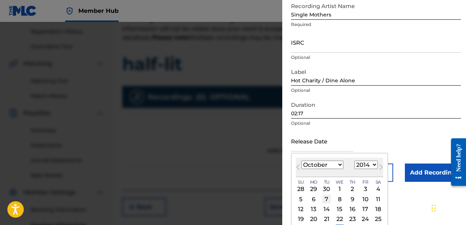
click at [325, 200] on div "7" at bounding box center [326, 199] width 9 height 9
type input "[DATE]"
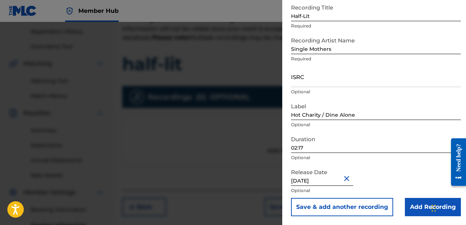
scroll to position [139, 0]
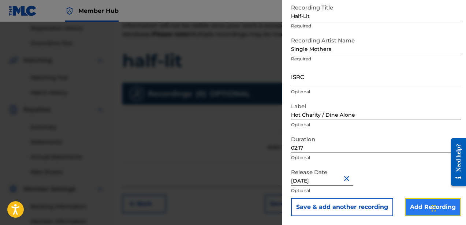
click at [412, 208] on input "Add Recording" at bounding box center [433, 207] width 56 height 18
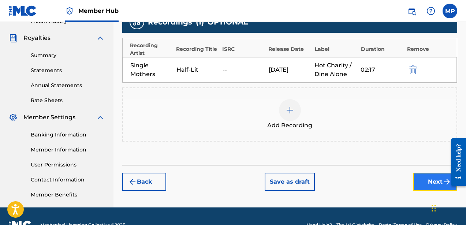
click at [428, 181] on button "Next" at bounding box center [435, 182] width 44 height 18
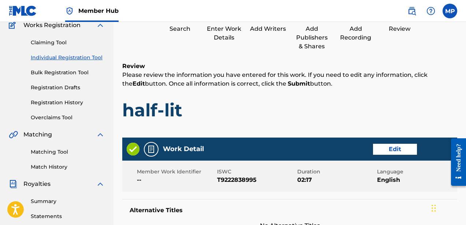
scroll to position [68, 0]
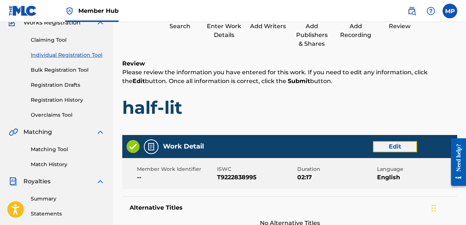
click at [386, 144] on button "Edit" at bounding box center [395, 146] width 44 height 11
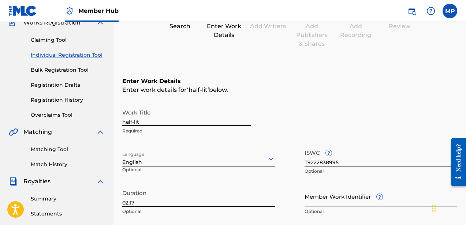
click at [144, 122] on input "half-lit" at bounding box center [186, 115] width 129 height 21
type input "Half-Lit"
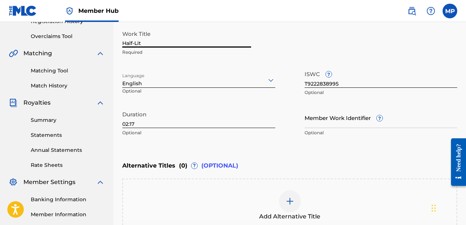
scroll to position [233, 0]
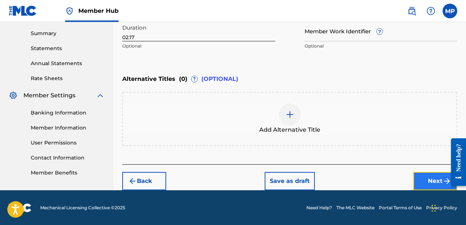
click at [427, 177] on button "Next" at bounding box center [435, 181] width 44 height 18
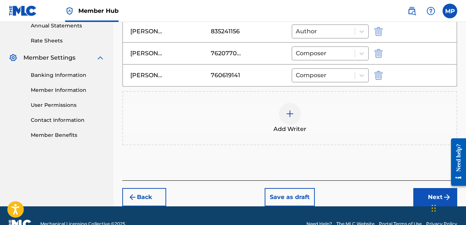
scroll to position [287, 0]
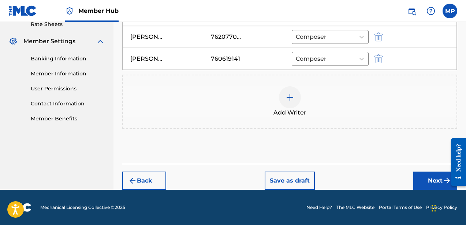
click at [424, 170] on div "Back Save as draft Next" at bounding box center [289, 177] width 335 height 26
click at [423, 179] on button "Next" at bounding box center [435, 181] width 44 height 18
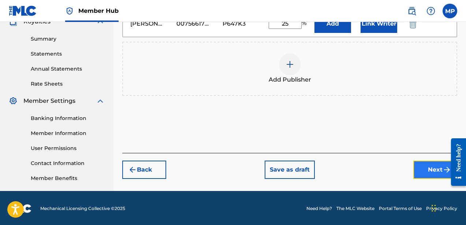
click at [421, 164] on button "Next" at bounding box center [435, 170] width 44 height 18
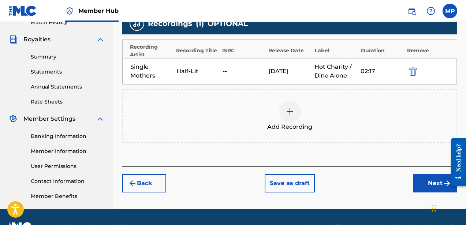
scroll to position [229, 0]
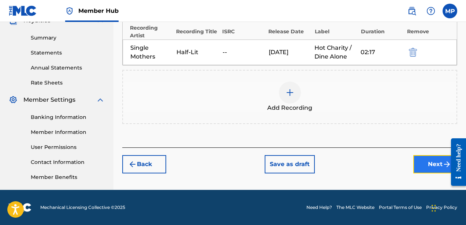
click at [417, 165] on button "Next" at bounding box center [435, 164] width 44 height 18
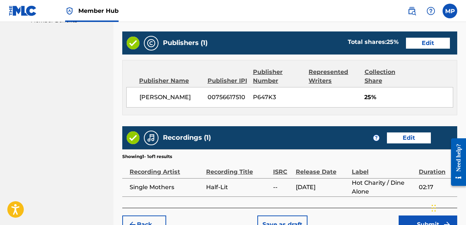
scroll to position [428, 0]
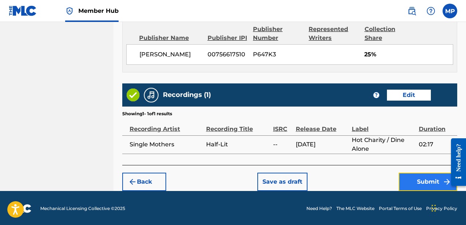
click at [415, 181] on button "Submit" at bounding box center [428, 182] width 59 height 18
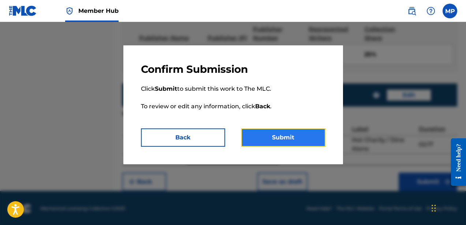
click at [292, 140] on button "Submit" at bounding box center [283, 138] width 84 height 18
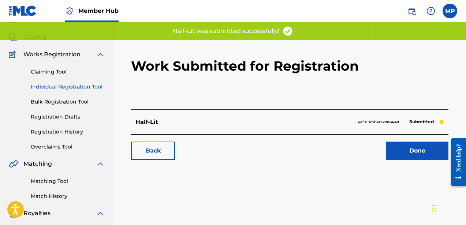
scroll to position [37, 0]
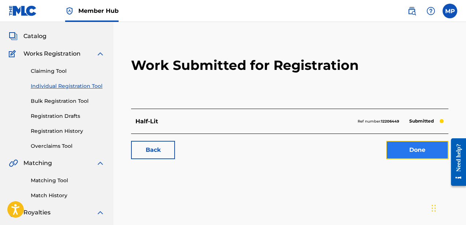
click at [422, 153] on link "Done" at bounding box center [417, 150] width 62 height 18
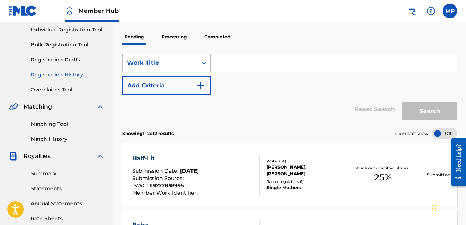
scroll to position [92, 0]
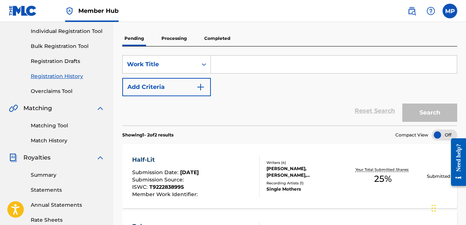
click at [230, 60] on input "Search Form" at bounding box center [334, 65] width 246 height 18
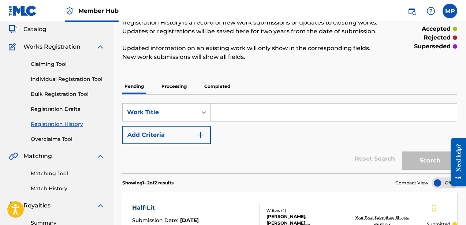
scroll to position [3, 0]
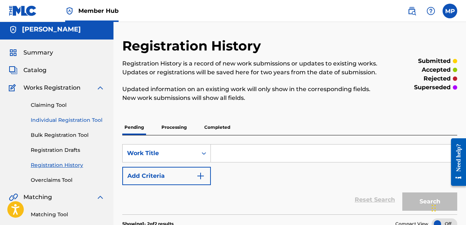
click at [45, 120] on link "Individual Registration Tool" at bounding box center [68, 120] width 74 height 8
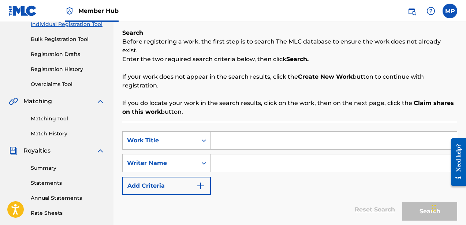
scroll to position [99, 0]
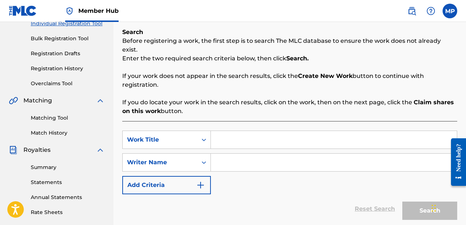
click at [243, 133] on input "Search Form" at bounding box center [334, 140] width 246 height 18
type input "w"
type input "Winter Coats"
click at [245, 156] on input "Search Form" at bounding box center [334, 163] width 246 height 18
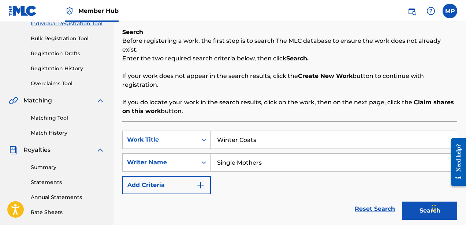
type input "Single Mothers"
click at [402, 202] on button "Search" at bounding box center [429, 211] width 55 height 18
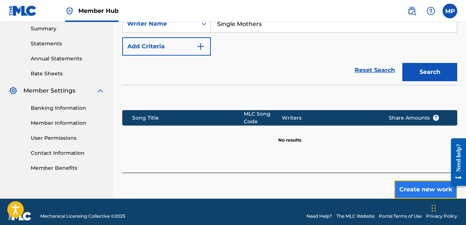
click at [406, 181] on button "Create new work" at bounding box center [425, 190] width 63 height 18
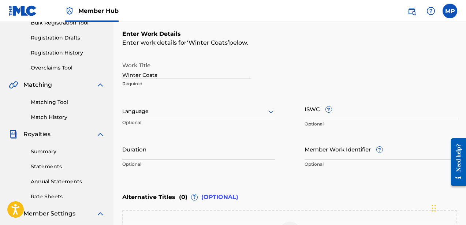
scroll to position [113, 0]
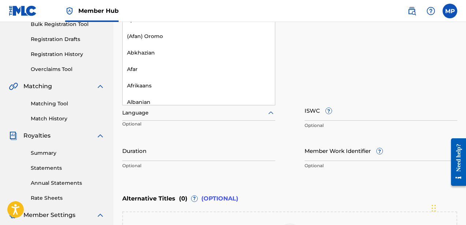
click at [170, 119] on div "Language" at bounding box center [198, 112] width 153 height 15
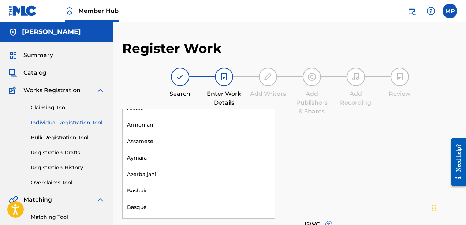
scroll to position [0, 0]
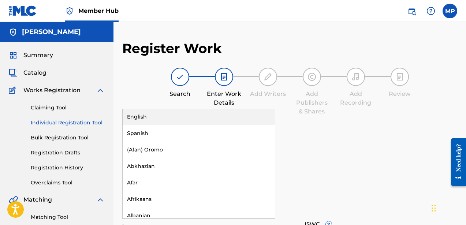
click at [164, 116] on div "English" at bounding box center [199, 117] width 152 height 16
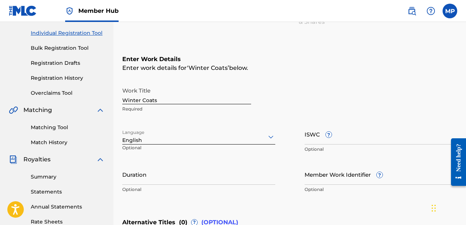
scroll to position [113, 0]
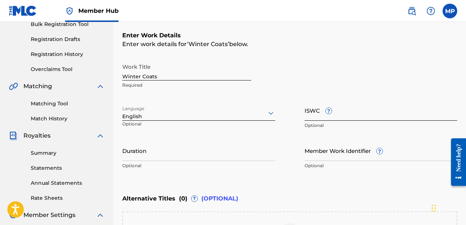
click at [341, 113] on input "ISWC ?" at bounding box center [381, 110] width 153 height 21
paste input "T9222838893"
type input "T9222838893"
click at [146, 156] on input "Duration" at bounding box center [198, 150] width 153 height 21
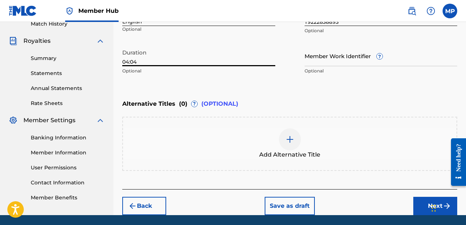
scroll to position [209, 0]
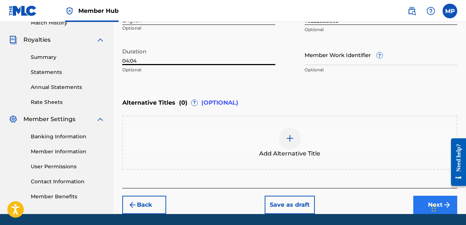
type input "04:04"
click at [416, 202] on button "Next" at bounding box center [435, 205] width 44 height 18
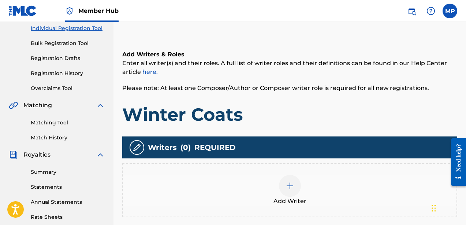
scroll to position [105, 0]
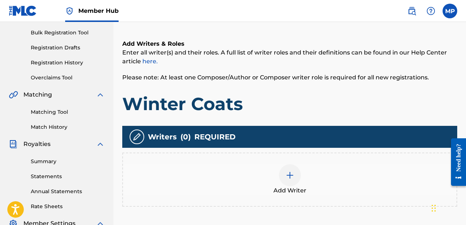
click at [286, 168] on div at bounding box center [290, 175] width 22 height 22
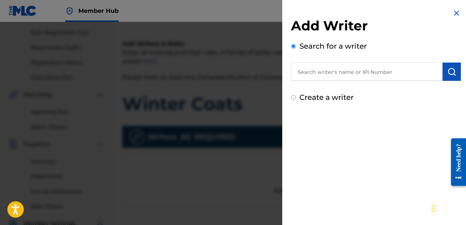
click at [331, 86] on div "Add Writer Search for a writer Create a writer" at bounding box center [376, 60] width 170 height 85
click at [331, 95] on label "Create a writer" at bounding box center [326, 97] width 54 height 9
radio input "true"
click at [296, 95] on input "Create a writer" at bounding box center [293, 97] width 5 height 5
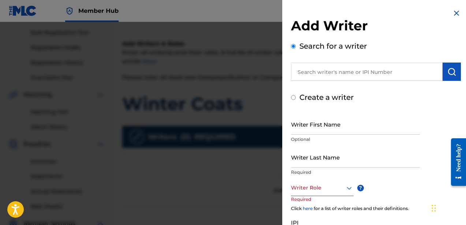
radio input "false"
radio input "true"
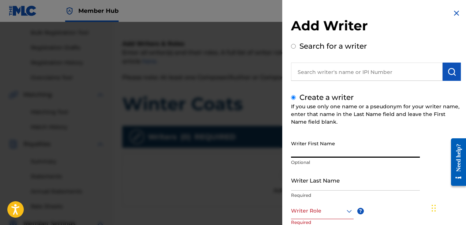
click at [328, 147] on input "Writer First Name" at bounding box center [355, 147] width 129 height 21
type input "[PERSON_NAME]"
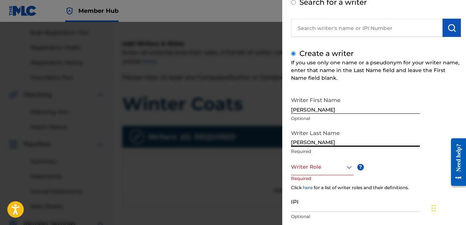
scroll to position [61, 0]
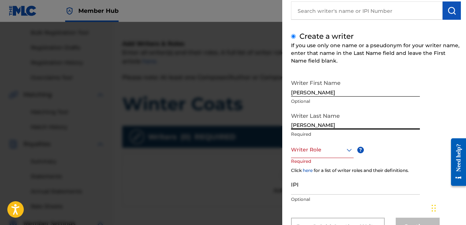
type input "[PERSON_NAME]"
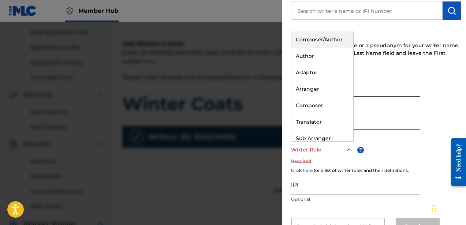
click at [312, 151] on div at bounding box center [322, 149] width 63 height 9
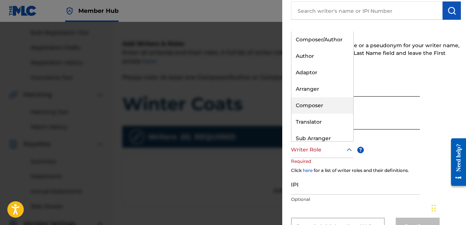
click at [315, 108] on div "Composer" at bounding box center [322, 105] width 62 height 16
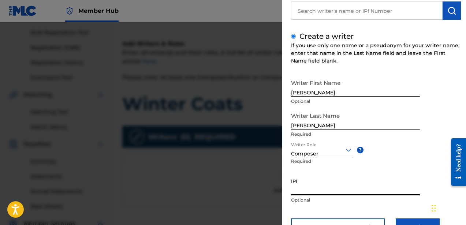
click at [347, 190] on input "IPI" at bounding box center [355, 185] width 129 height 21
paste input "756617510"
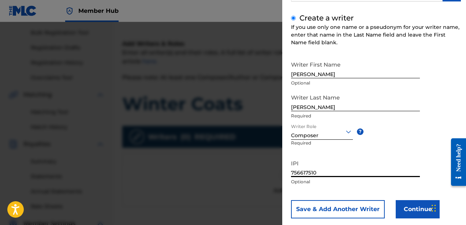
scroll to position [93, 0]
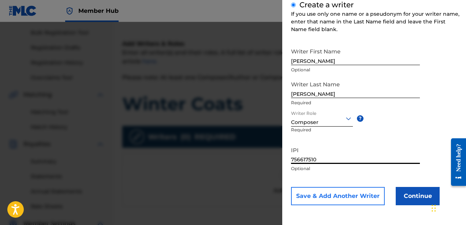
type input "756617510"
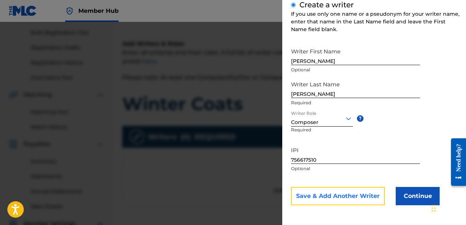
click at [348, 191] on button "Save & Add Another Writer" at bounding box center [338, 196] width 94 height 18
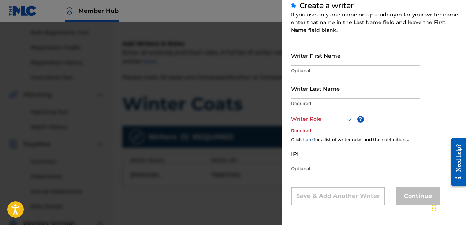
scroll to position [92, 0]
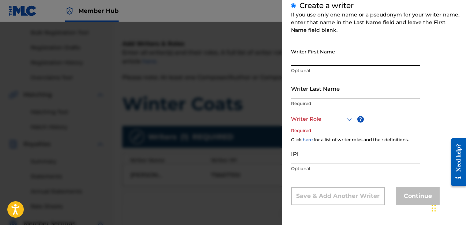
click at [316, 63] on input "Writer First Name" at bounding box center [355, 55] width 129 height 21
type input "[PERSON_NAME]"
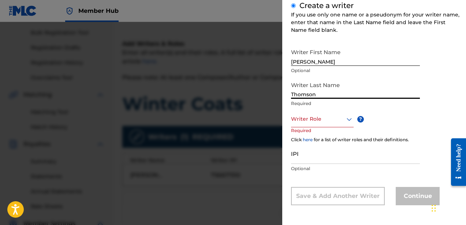
type input "Thomson"
click at [313, 115] on div at bounding box center [322, 119] width 63 height 9
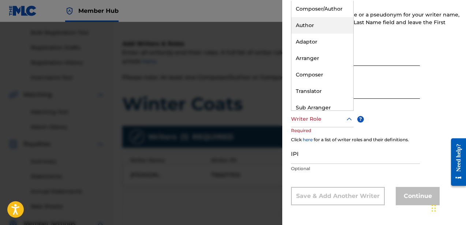
click at [314, 25] on div "Author" at bounding box center [322, 25] width 62 height 16
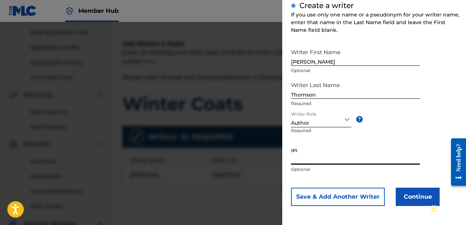
click at [320, 163] on input "IPI" at bounding box center [355, 154] width 129 height 21
paste input "835241156"
type input "835241156"
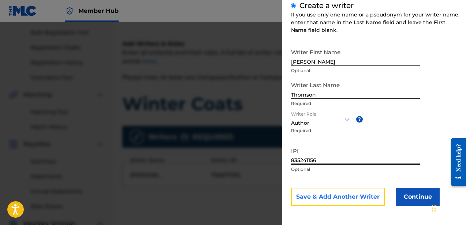
click at [337, 196] on button "Save & Add Another Writer" at bounding box center [338, 197] width 94 height 18
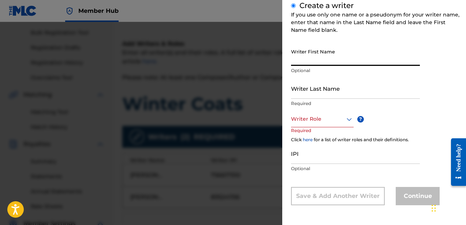
click at [315, 63] on input "Writer First Name" at bounding box center [355, 55] width 129 height 21
type input "[PERSON_NAME]"
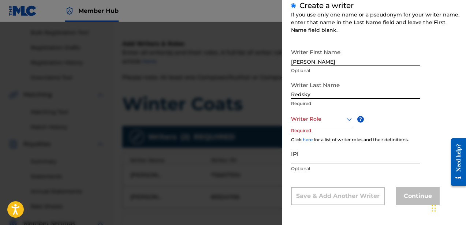
type input "Redsky"
click at [320, 134] on div "Writer Role ? Required" at bounding box center [329, 127] width 77 height 33
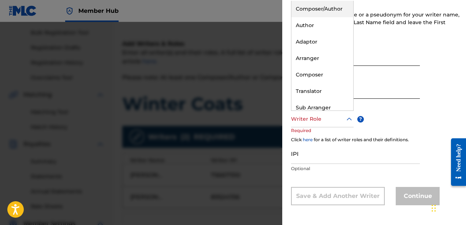
click at [320, 127] on div "Writer Role" at bounding box center [322, 119] width 63 height 16
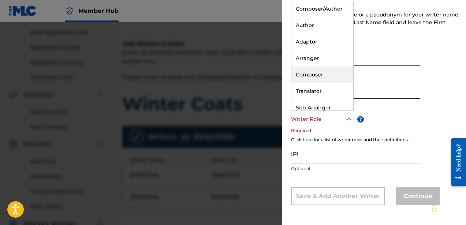
click at [317, 78] on div "Composer" at bounding box center [322, 75] width 62 height 16
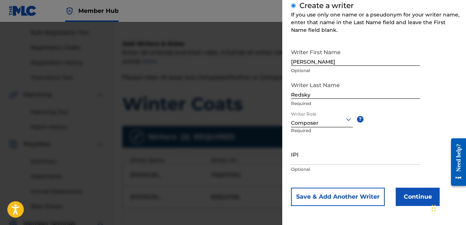
click at [322, 165] on div "IPI Optional" at bounding box center [355, 160] width 129 height 33
click at [322, 162] on input "IPI" at bounding box center [355, 154] width 129 height 21
paste input "762077043"
type input "762077043"
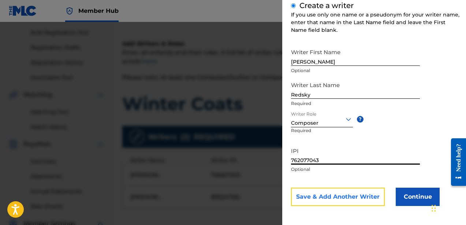
click at [356, 201] on button "Save & Add Another Writer" at bounding box center [338, 197] width 94 height 18
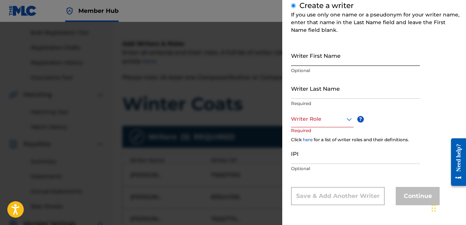
click at [304, 64] on input "Writer First Name" at bounding box center [355, 55] width 129 height 21
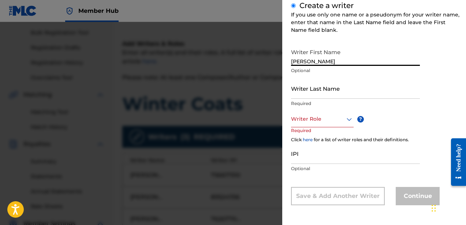
type input "[PERSON_NAME]"
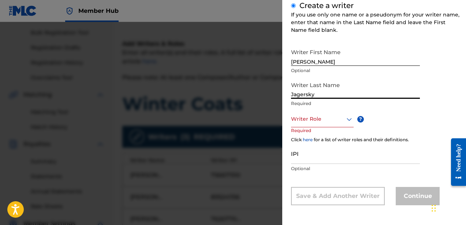
type input "Jagersky"
click at [310, 124] on div "Writer Role" at bounding box center [322, 119] width 63 height 16
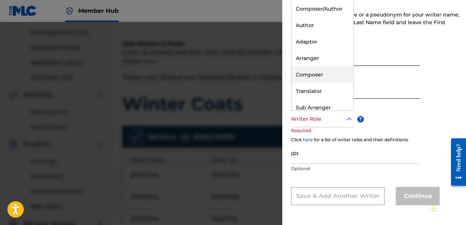
click at [317, 77] on div "Composer" at bounding box center [322, 75] width 62 height 16
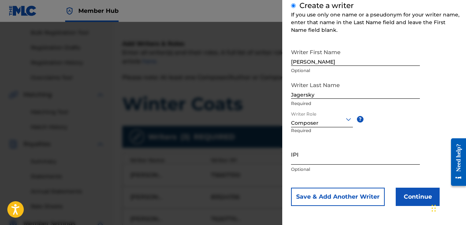
click at [329, 163] on input "IPI" at bounding box center [355, 154] width 129 height 21
paste input "760619141"
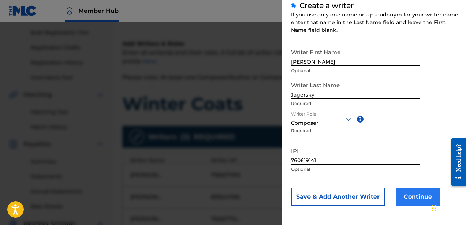
type input "760619141"
click at [402, 196] on button "Continue" at bounding box center [418, 197] width 44 height 18
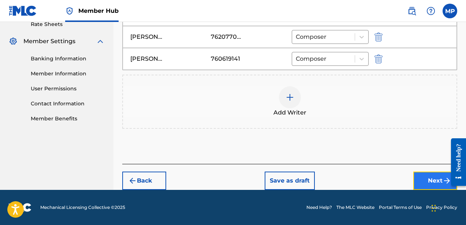
click at [428, 177] on button "Next" at bounding box center [435, 181] width 44 height 18
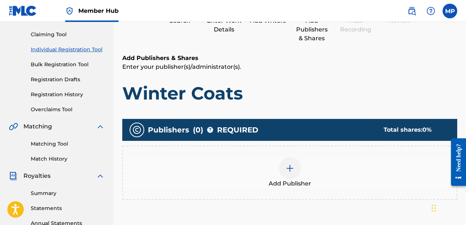
scroll to position [77, 0]
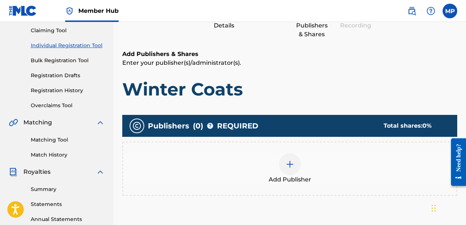
click at [284, 169] on div at bounding box center [290, 164] width 22 height 22
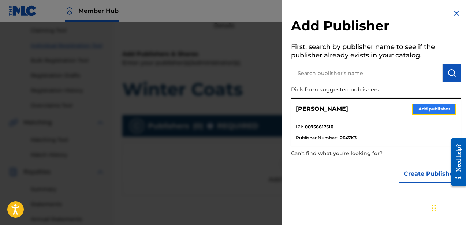
click at [417, 108] on button "Add publisher" at bounding box center [434, 109] width 44 height 11
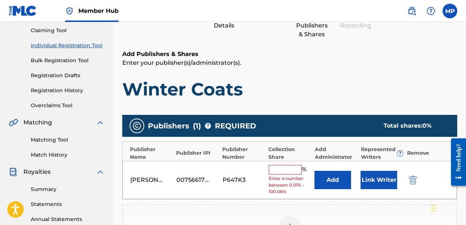
click at [283, 169] on input "text" at bounding box center [285, 170] width 33 height 10
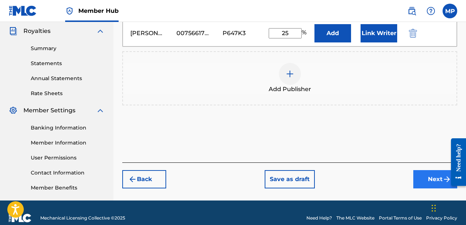
type input "25"
click at [421, 180] on button "Next" at bounding box center [435, 179] width 44 height 18
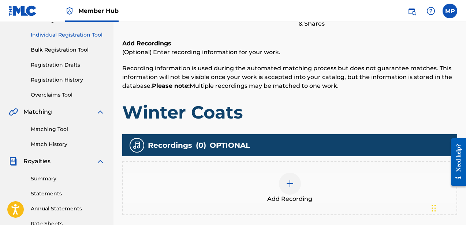
scroll to position [190, 0]
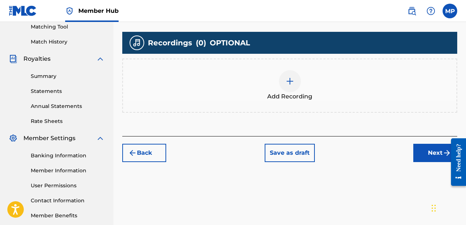
click at [282, 76] on div at bounding box center [290, 81] width 22 height 22
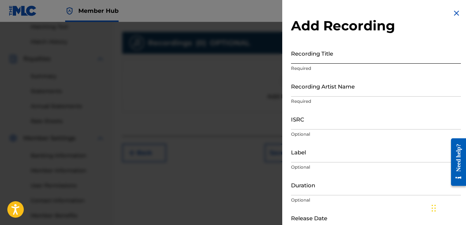
click at [309, 59] on input "Recording Title" at bounding box center [376, 53] width 170 height 21
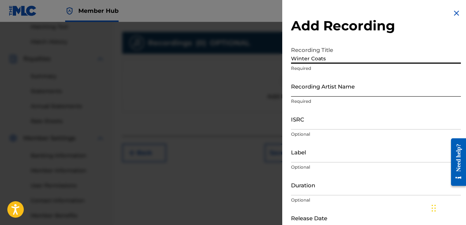
type input "Winter Coats"
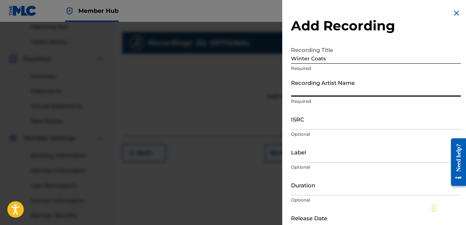
click at [312, 92] on input "Recording Artist Name" at bounding box center [376, 86] width 170 height 21
type input "Single Mothers"
click at [304, 152] on input "Label" at bounding box center [376, 152] width 170 height 21
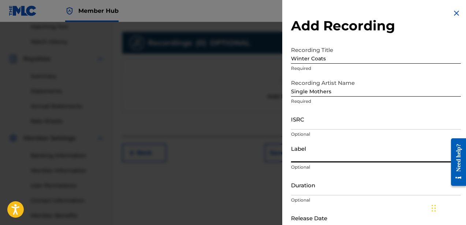
type input "Hot Charity / Dine Alone"
click at [328, 188] on input "Duration" at bounding box center [376, 185] width 170 height 21
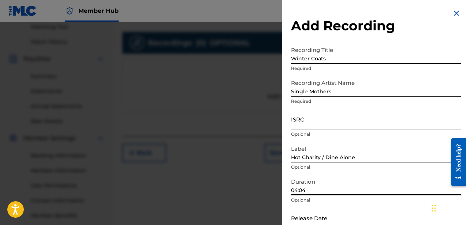
type input "04:04"
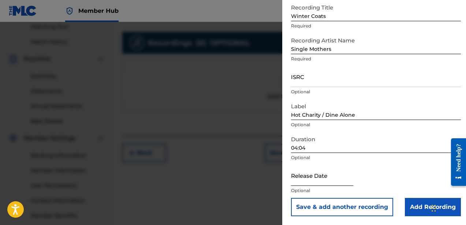
click at [322, 183] on input "text" at bounding box center [322, 175] width 62 height 21
select select "8"
select select "2025"
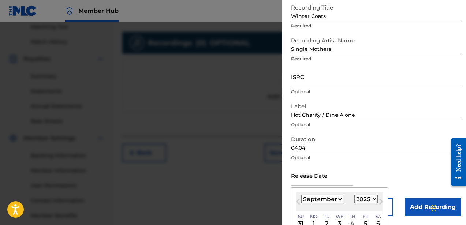
type input "[DATE]"
select select "3"
select select "2012"
click at [378, 148] on input "04:04" at bounding box center [376, 142] width 170 height 21
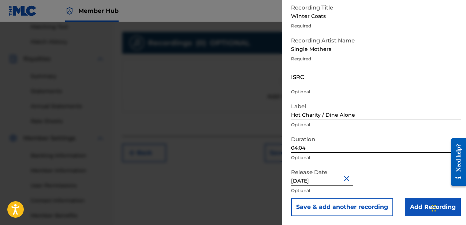
scroll to position [200, 0]
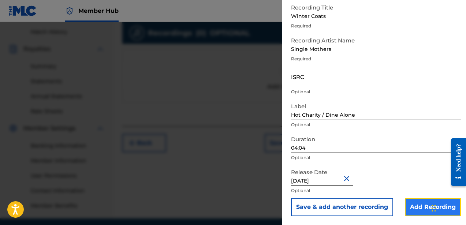
click at [410, 207] on input "Add Recording" at bounding box center [433, 207] width 56 height 18
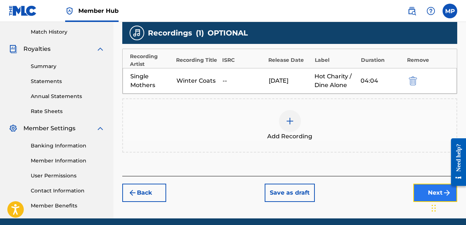
click at [420, 187] on button "Next" at bounding box center [435, 193] width 44 height 18
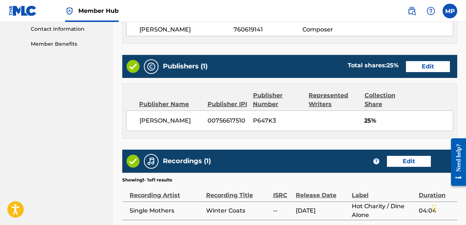
scroll to position [428, 0]
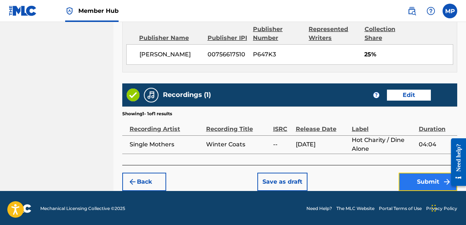
click at [413, 181] on button "Submit" at bounding box center [428, 182] width 59 height 18
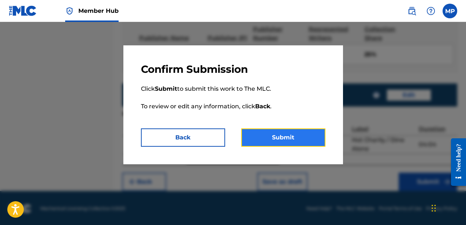
click at [289, 140] on button "Submit" at bounding box center [283, 138] width 84 height 18
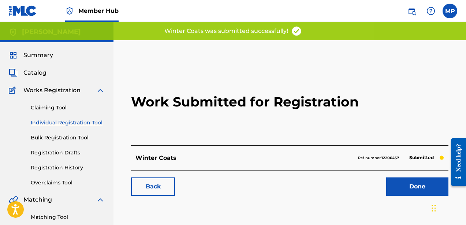
click at [43, 124] on link "Individual Registration Tool" at bounding box center [68, 123] width 74 height 8
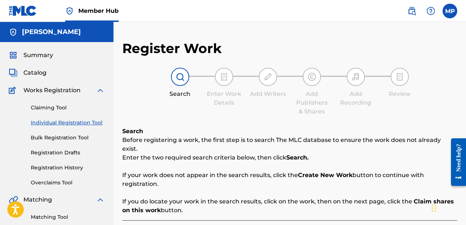
click at [42, 90] on span "Works Registration" at bounding box center [51, 90] width 57 height 9
click at [33, 74] on span "Catalog" at bounding box center [34, 72] width 23 height 9
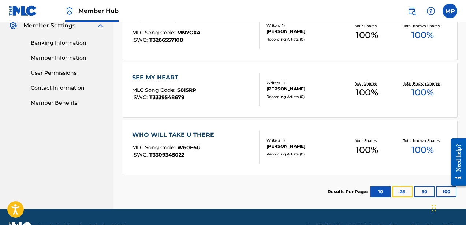
click at [407, 194] on button "25" at bounding box center [402, 191] width 20 height 11
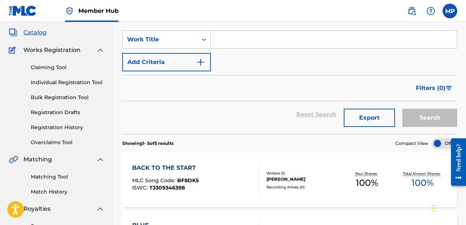
scroll to position [38, 0]
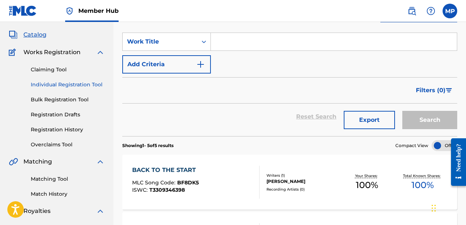
click at [67, 85] on link "Individual Registration Tool" at bounding box center [68, 85] width 74 height 8
